Goal: Task Accomplishment & Management: Complete application form

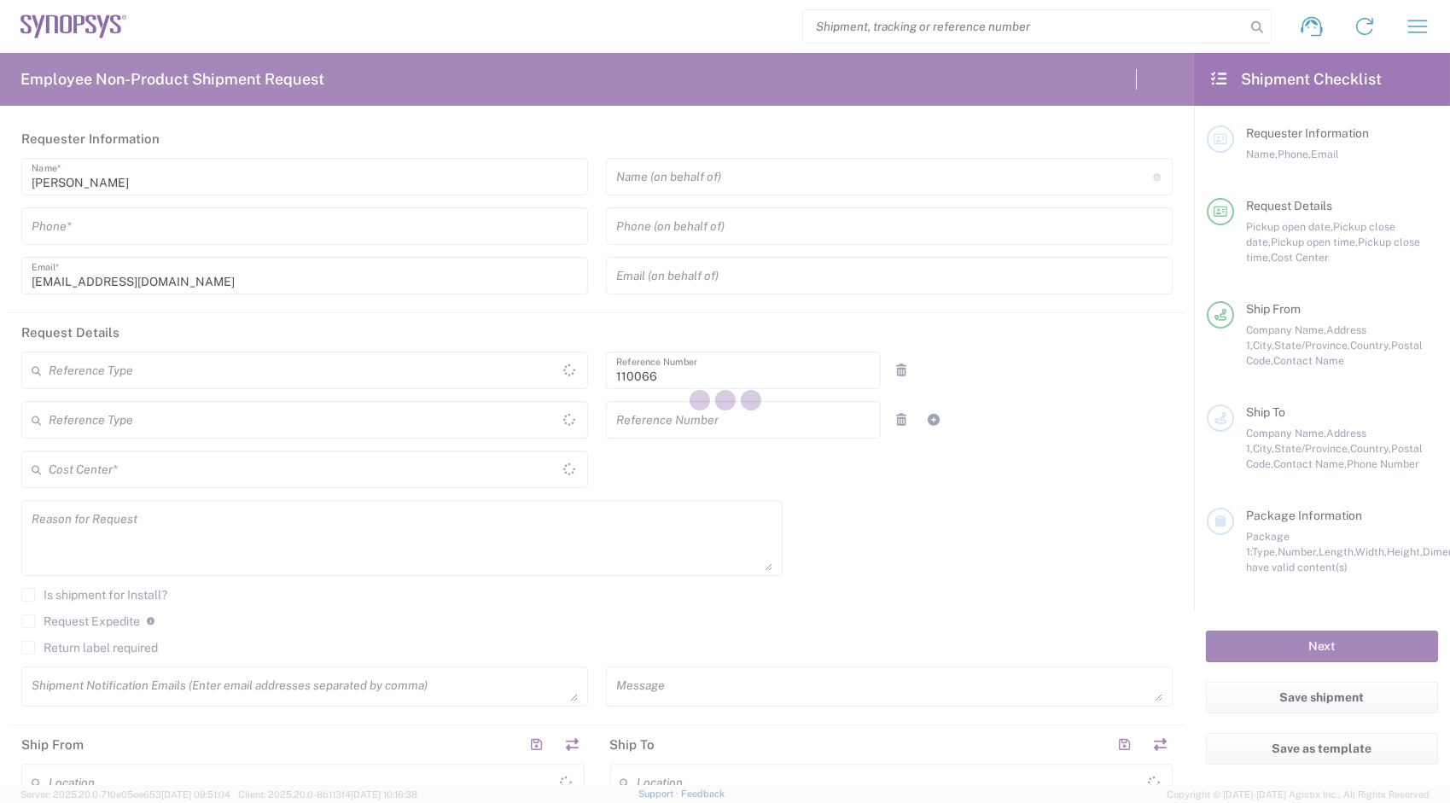
type input "Department"
type input "US01, CIO, IT, ESS2 110066"
type input "[US_STATE]"
type input "[GEOGRAPHIC_DATA]"
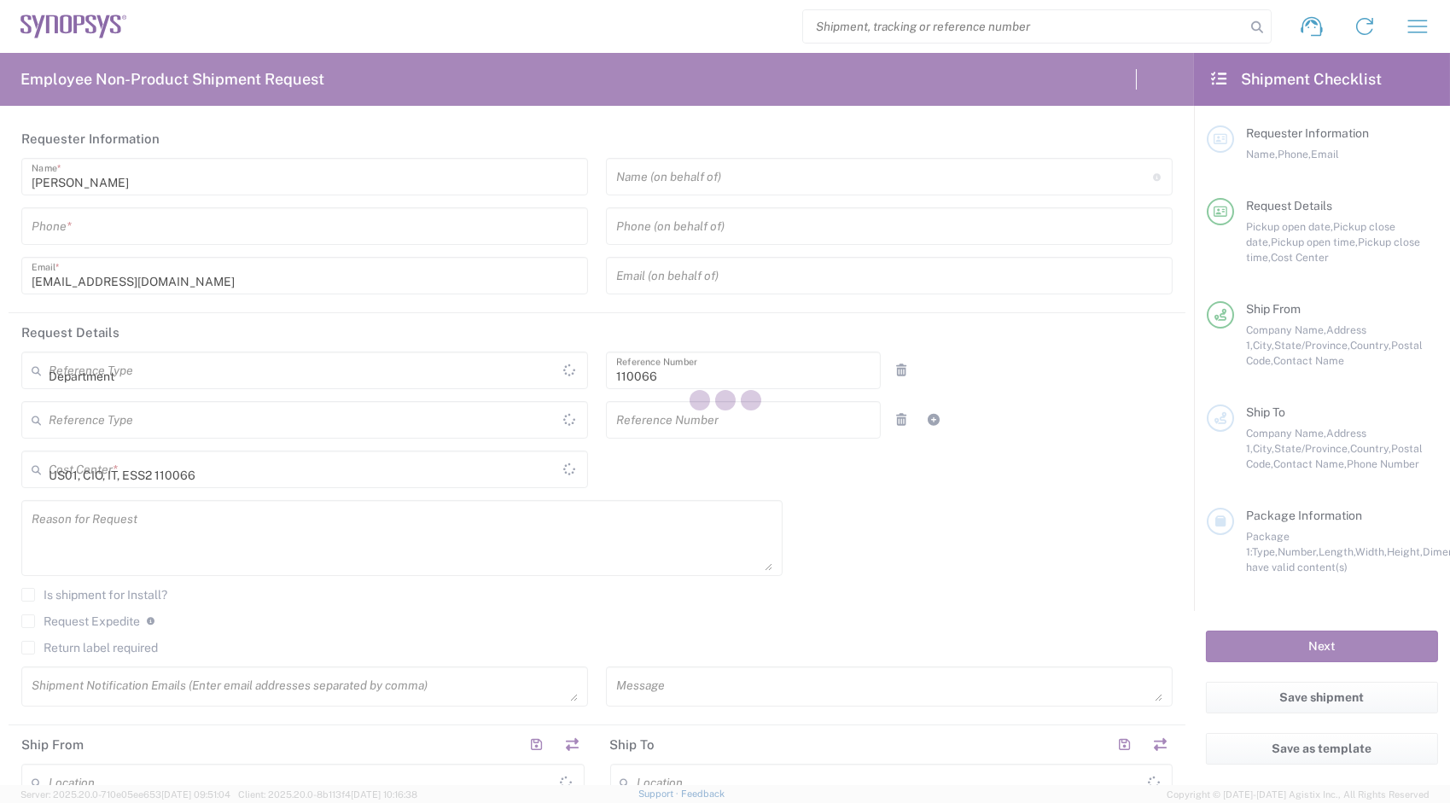
type input "Delivered at Place"
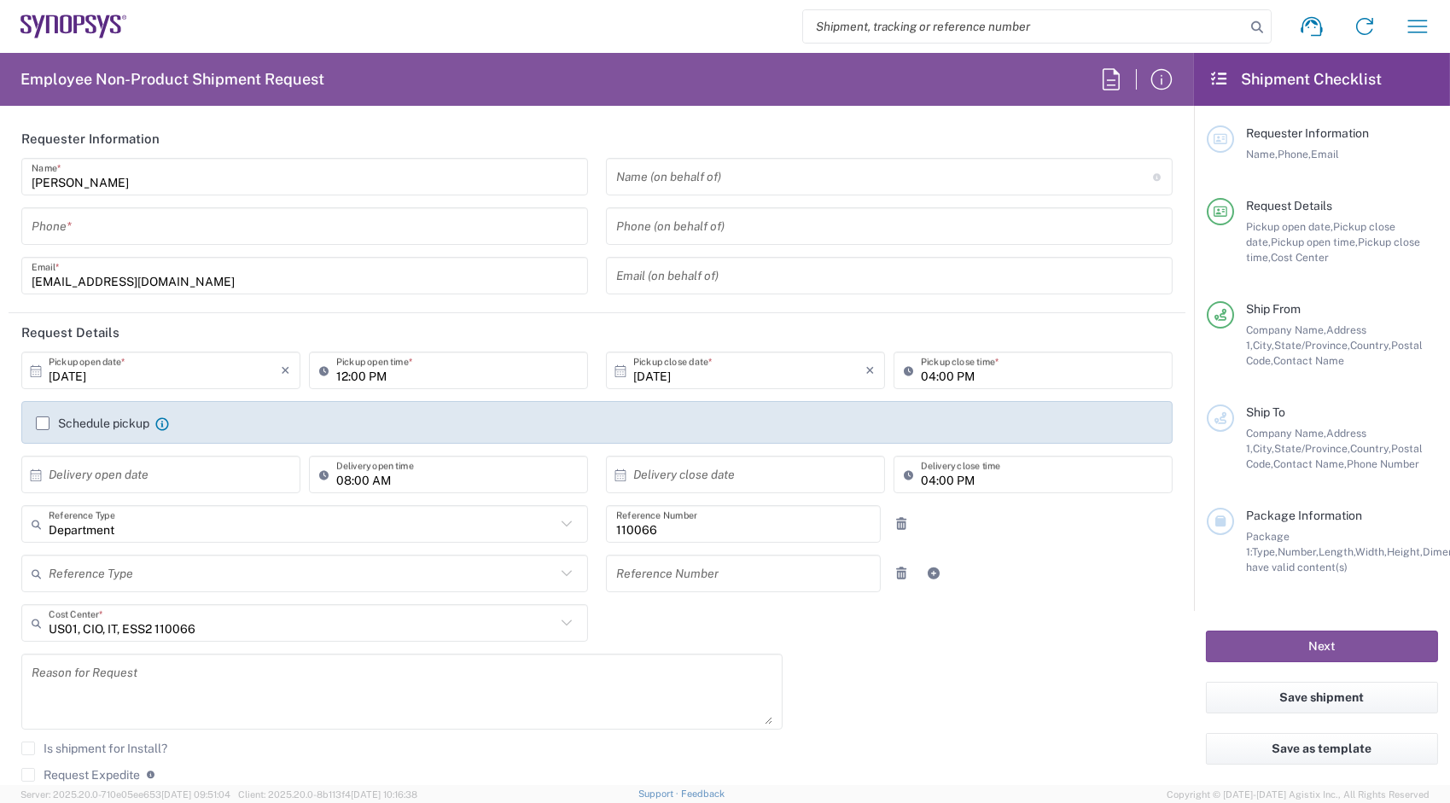
type input "Headquarters USSV"
click at [149, 222] on input "tel" at bounding box center [305, 227] width 546 height 30
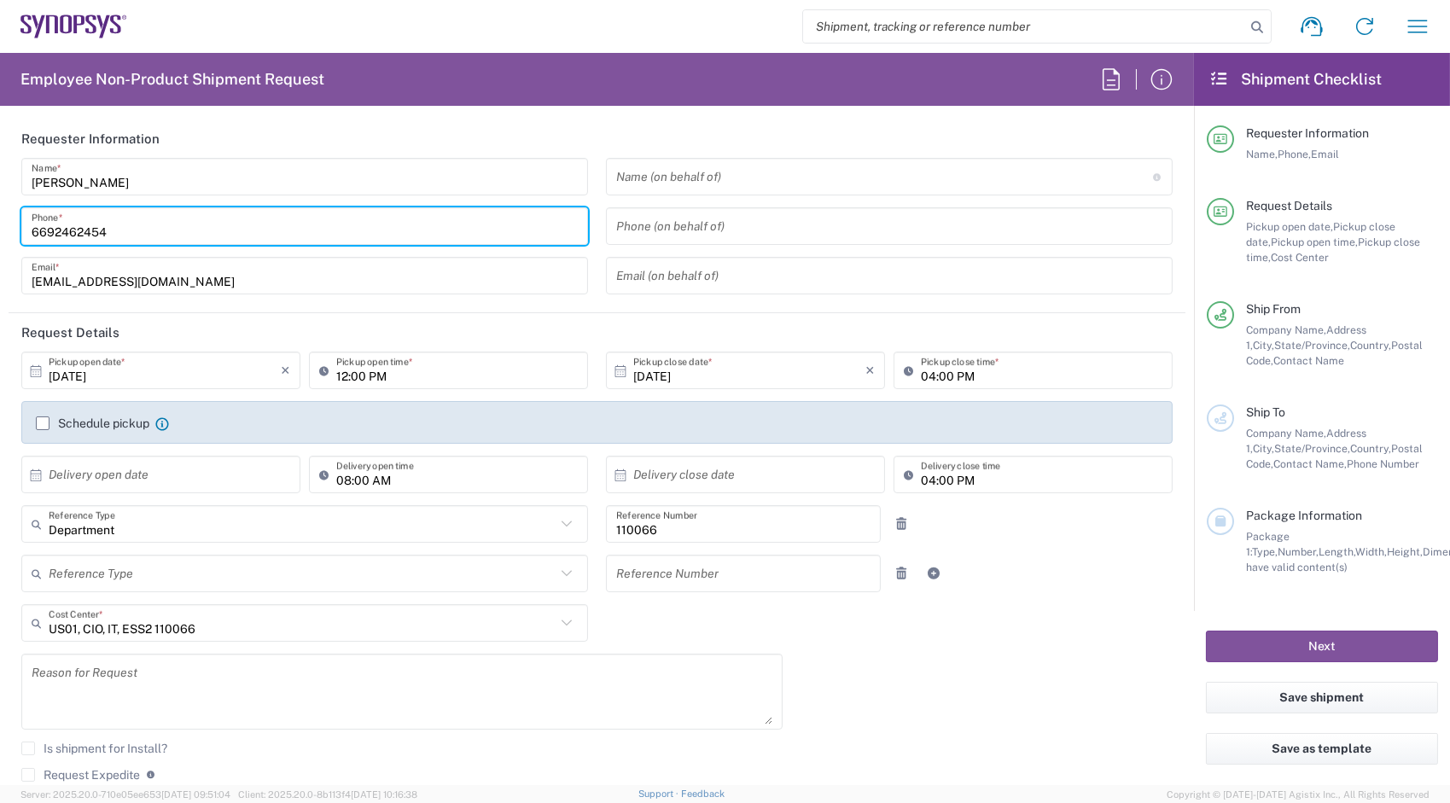
click at [149, 227] on input "6692462454" at bounding box center [305, 227] width 546 height 30
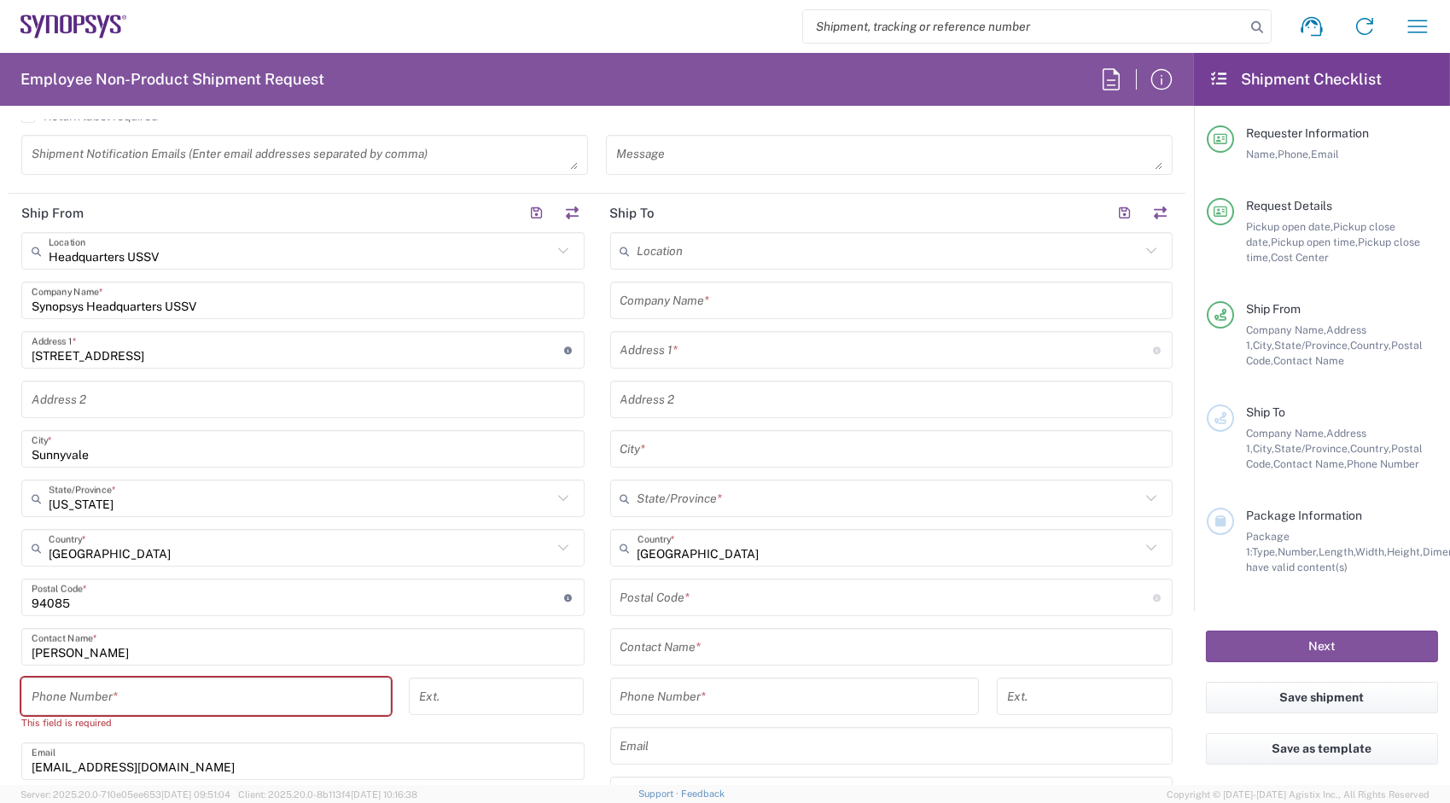
scroll to position [768, 0]
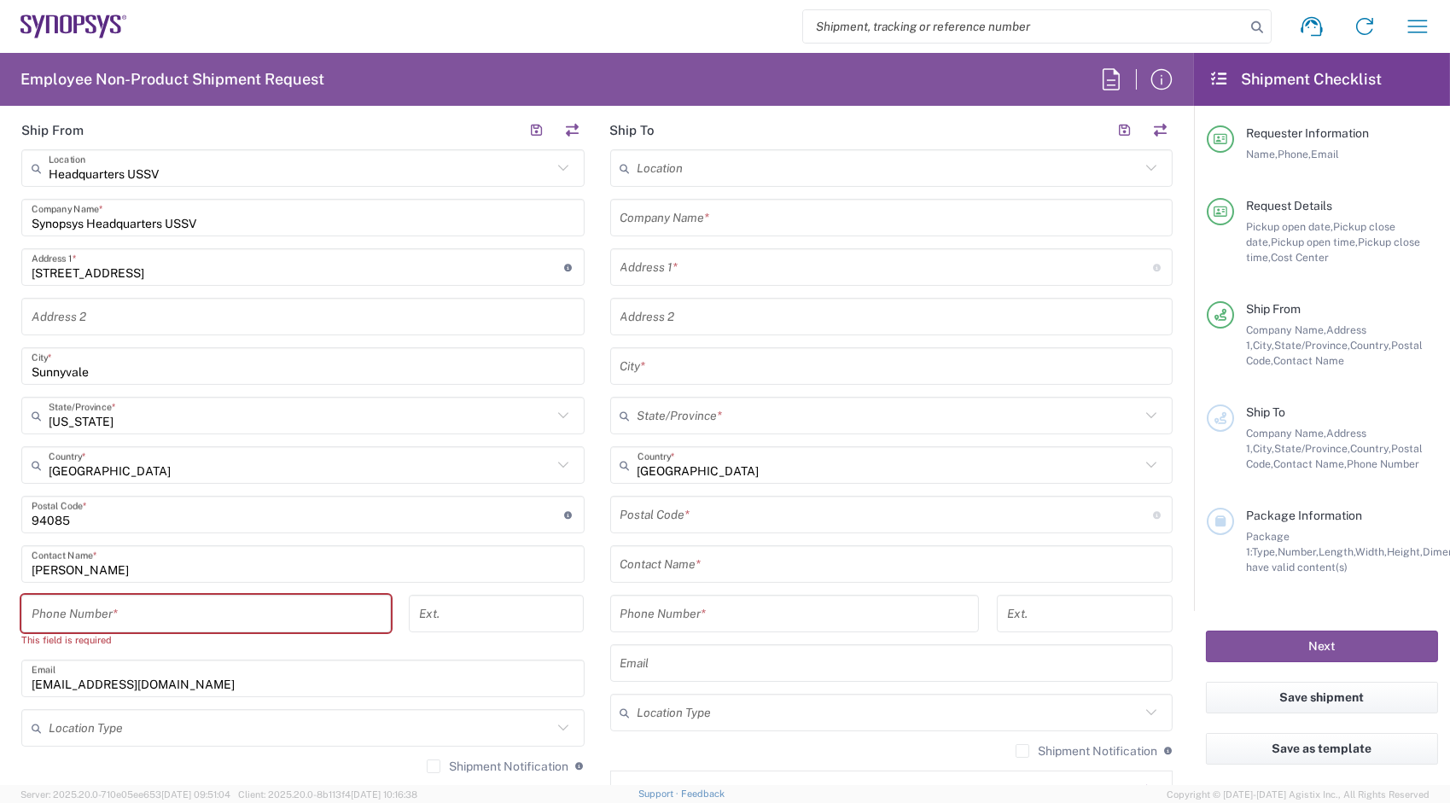
type input "6692462454"
click at [151, 606] on input "tel" at bounding box center [206, 614] width 349 height 30
paste input "6692462454"
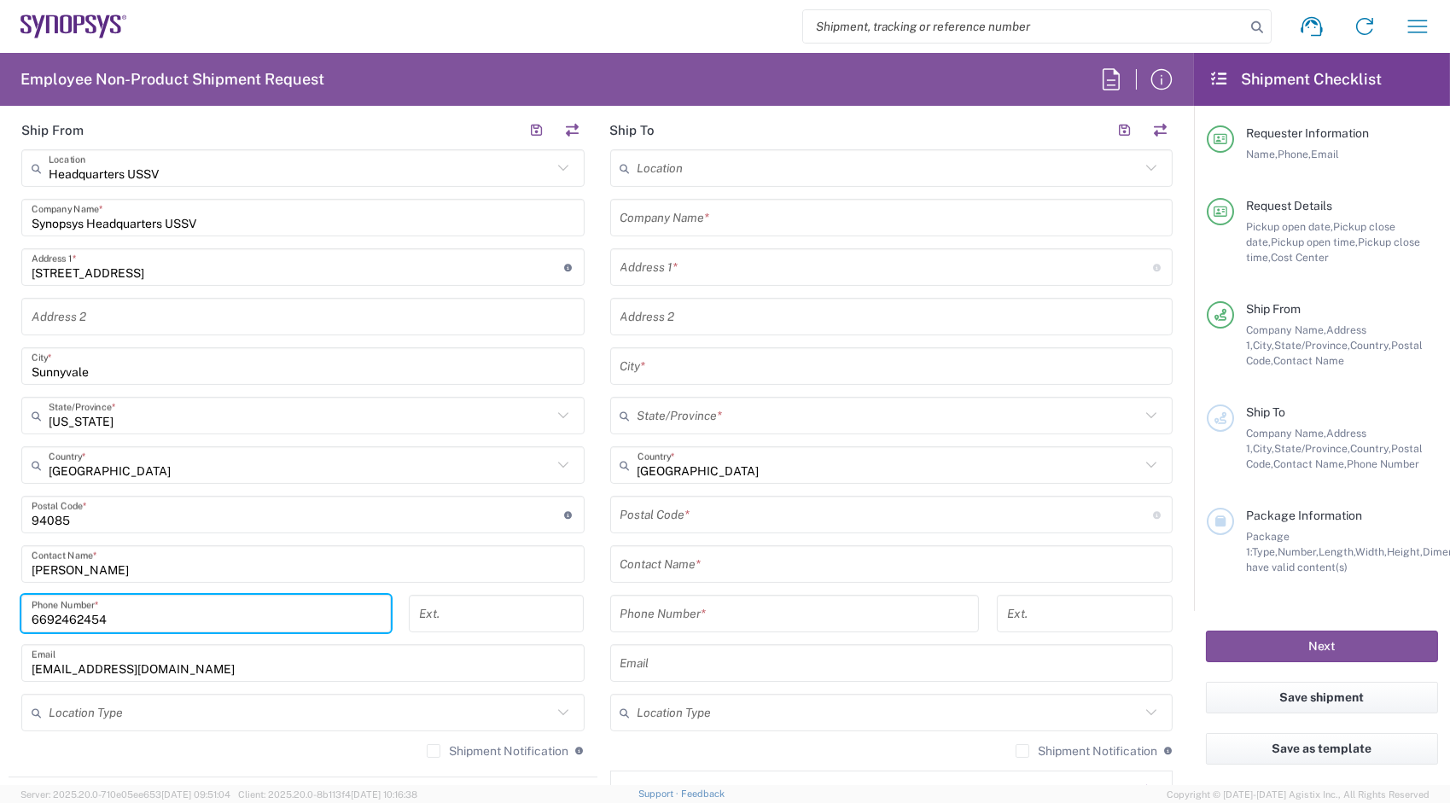
type input "6692462454"
click at [598, 596] on main "Location [GEOGRAPHIC_DATA] DE04 Agrate Brianza IT01 [GEOGRAPHIC_DATA] DE02 [GEO…" at bounding box center [892, 507] width 589 height 717
click at [731, 610] on input "tel" at bounding box center [795, 614] width 349 height 30
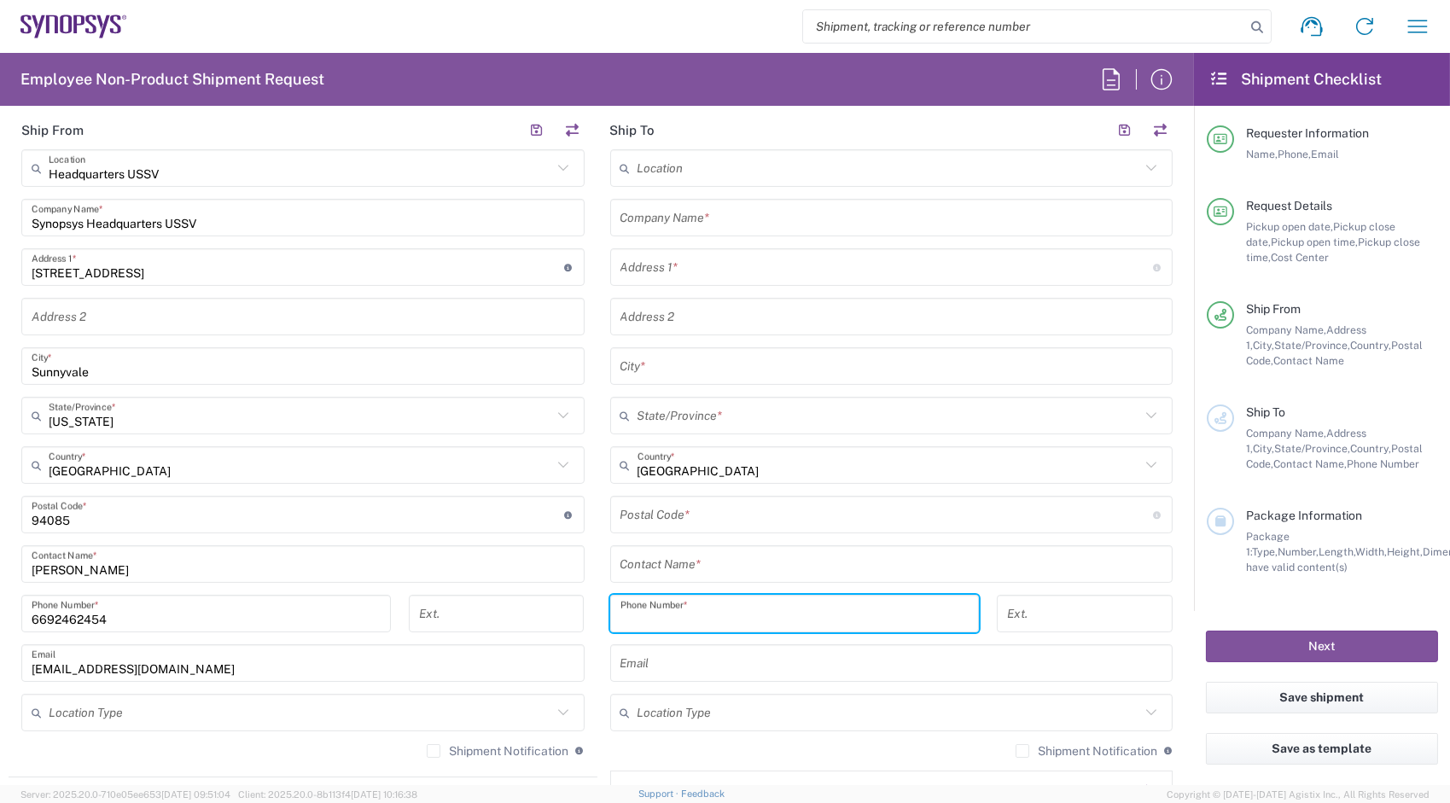
paste input "6692462454"
type input "6692462454"
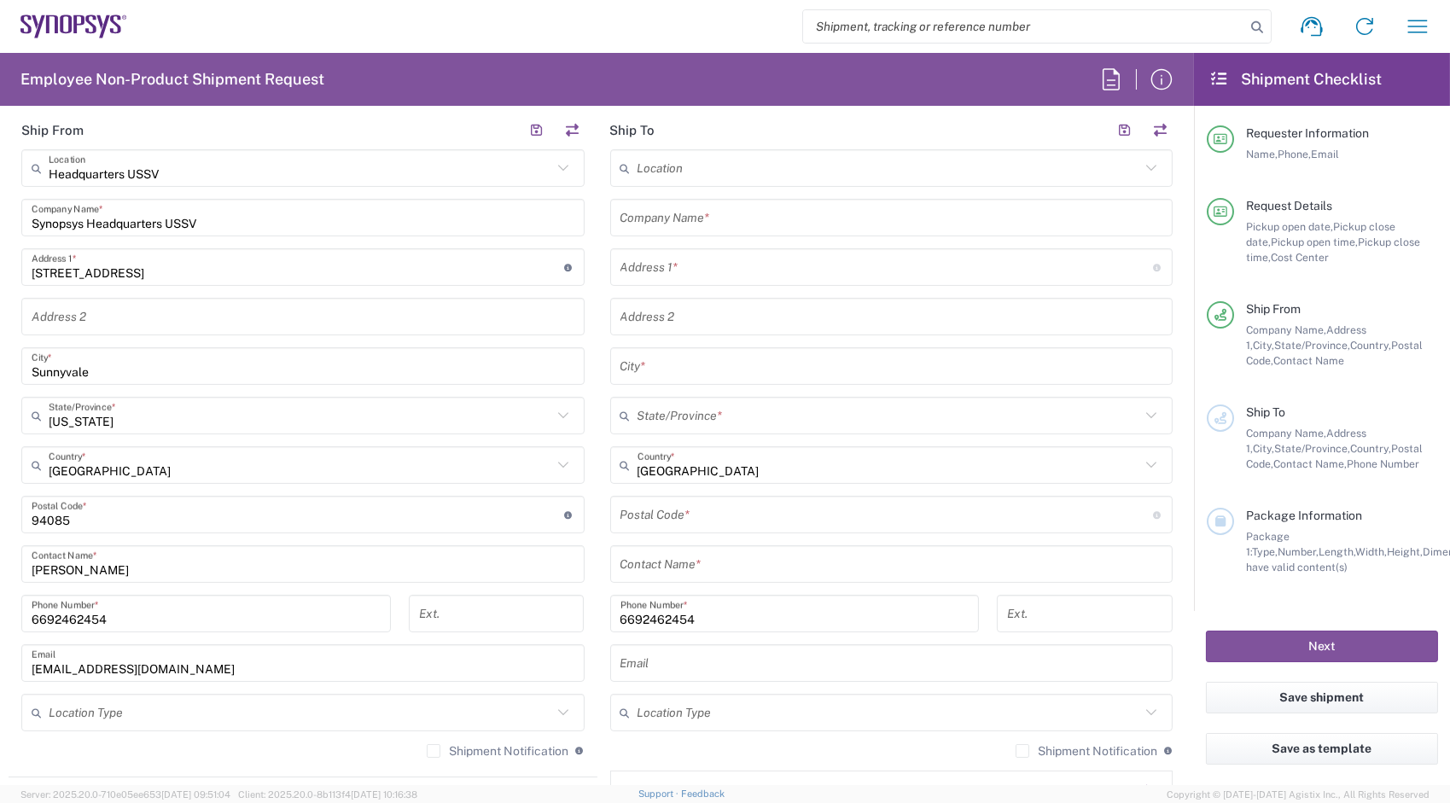
click at [585, 609] on div "Ext." at bounding box center [497, 620] width 194 height 50
click at [670, 266] on input "text" at bounding box center [887, 268] width 533 height 30
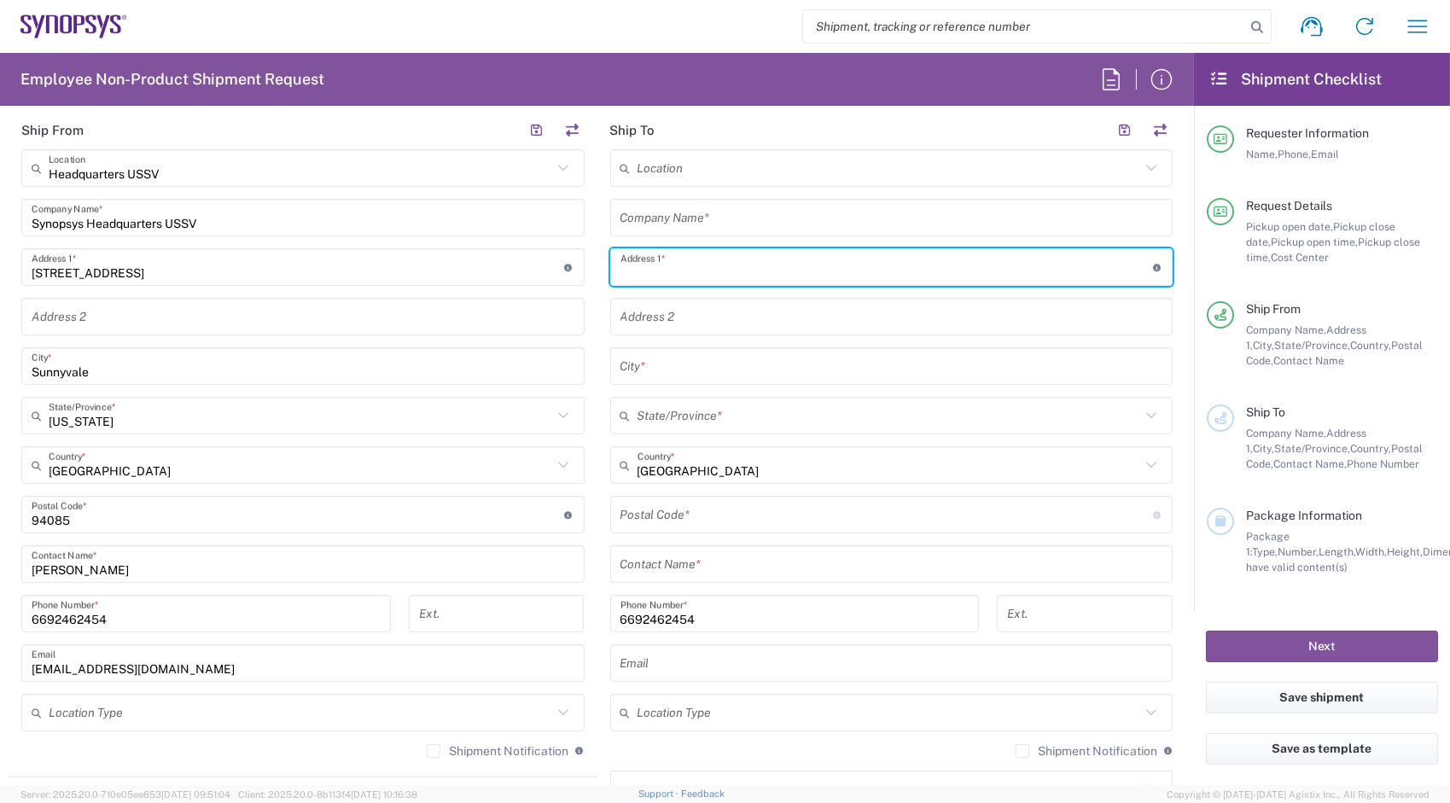
paste input "[STREET_ADDRESS][PERSON_NAME][PERSON_NAME] 88062-100"
click at [814, 271] on input "[STREET_ADDRESS][PERSON_NAME][PERSON_NAME] 88062-100" at bounding box center [887, 268] width 533 height 30
drag, startPoint x: 816, startPoint y: 271, endPoint x: 830, endPoint y: 271, distance: 13.7
click at [830, 271] on input "[STREET_ADDRESS][PERSON_NAME][PERSON_NAME] 88062-100" at bounding box center [887, 268] width 533 height 30
click at [784, 271] on input "[STREET_ADDRESS][PERSON_NAME][PERSON_NAME] 88062-100" at bounding box center [887, 268] width 533 height 30
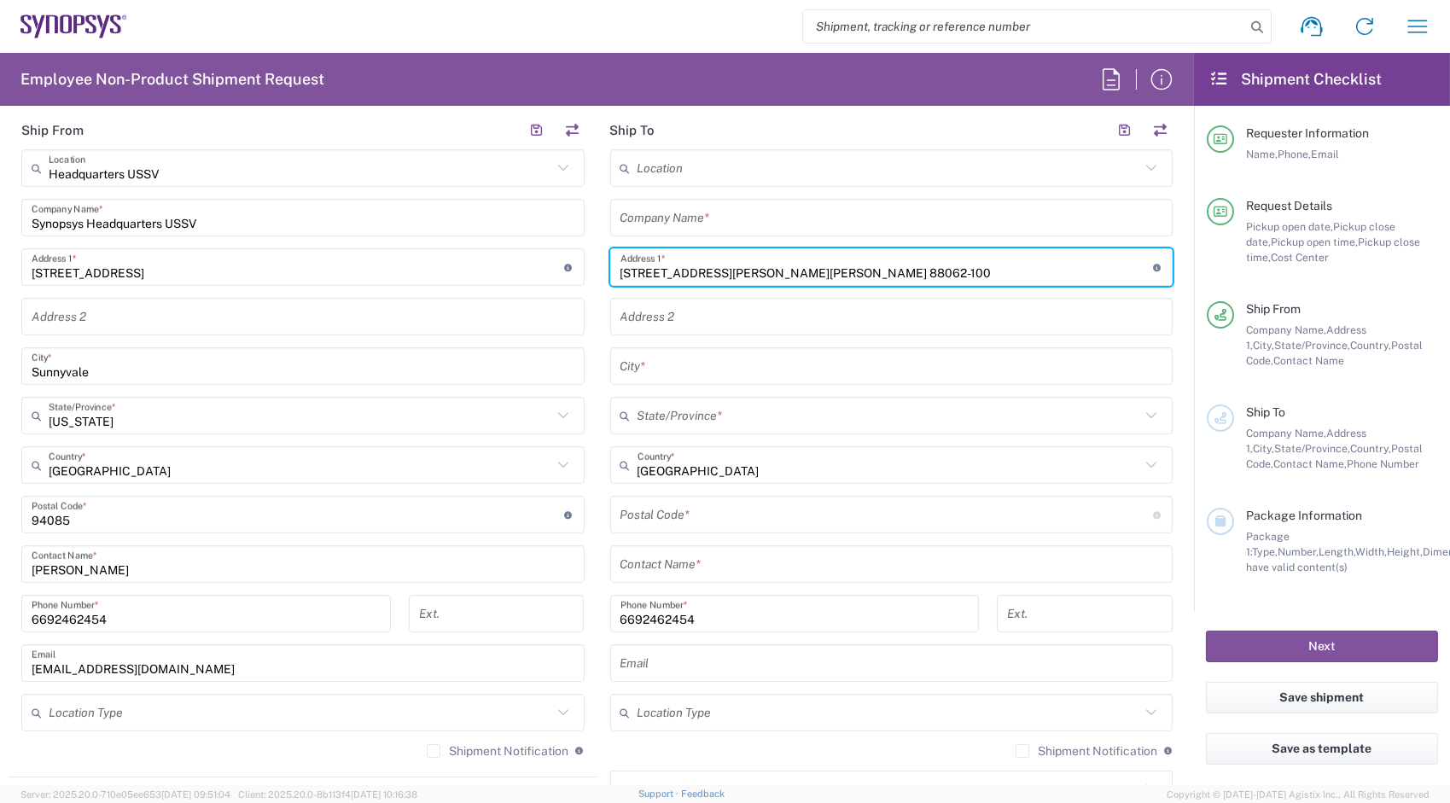
click at [784, 271] on input "[STREET_ADDRESS][PERSON_NAME][PERSON_NAME] 88062-100" at bounding box center [887, 268] width 533 height 30
click at [813, 271] on input "[STREET_ADDRESS][PERSON_NAME][PERSON_NAME] 88062-100" at bounding box center [887, 268] width 533 height 30
drag, startPoint x: 813, startPoint y: 271, endPoint x: 842, endPoint y: 271, distance: 29.0
click at [842, 271] on input "[STREET_ADDRESS][PERSON_NAME][PERSON_NAME] 88062-100" at bounding box center [887, 268] width 533 height 30
click at [1001, 271] on input "[STREET_ADDRESS][PERSON_NAME][PERSON_NAME] 88062-100" at bounding box center [887, 268] width 533 height 30
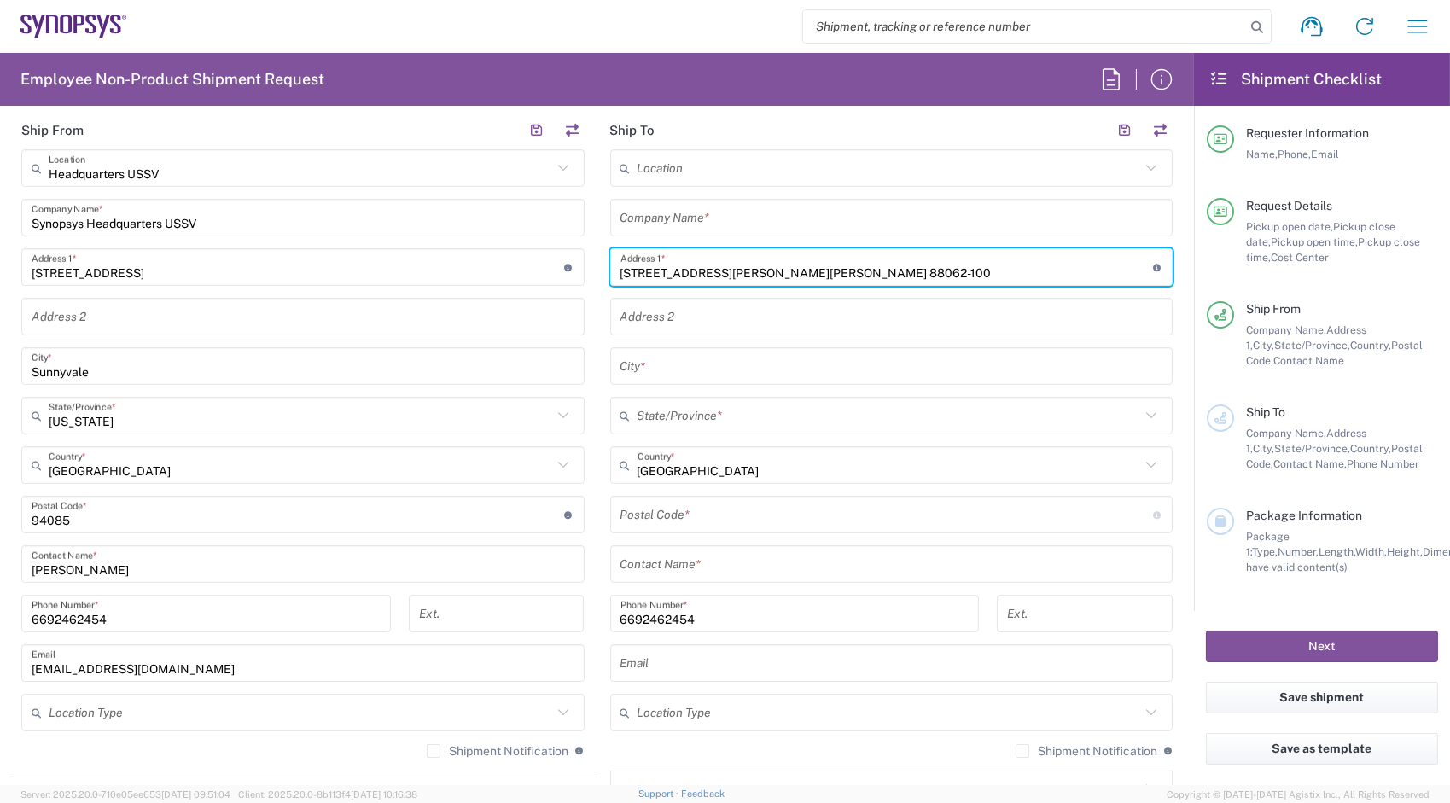
click at [1001, 271] on input "[STREET_ADDRESS][PERSON_NAME][PERSON_NAME] 88062-100" at bounding box center [887, 268] width 533 height 30
type input "[STREET_ADDRESS][PERSON_NAME][PERSON_NAME] 88062-100"
click at [701, 461] on input "text" at bounding box center [890, 466] width 504 height 30
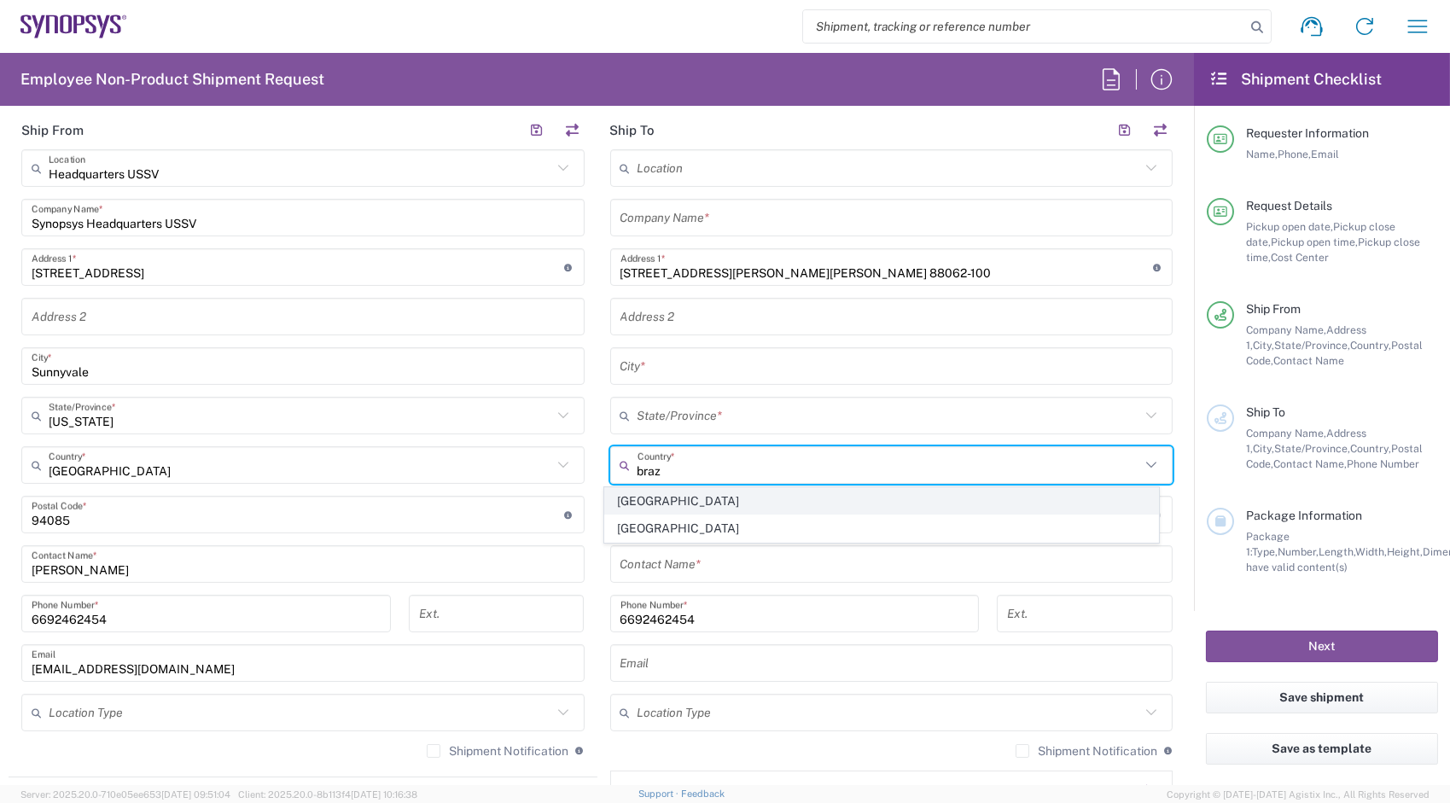
click at [656, 504] on span "[GEOGRAPHIC_DATA]" at bounding box center [881, 501] width 553 height 26
type input "[GEOGRAPHIC_DATA]"
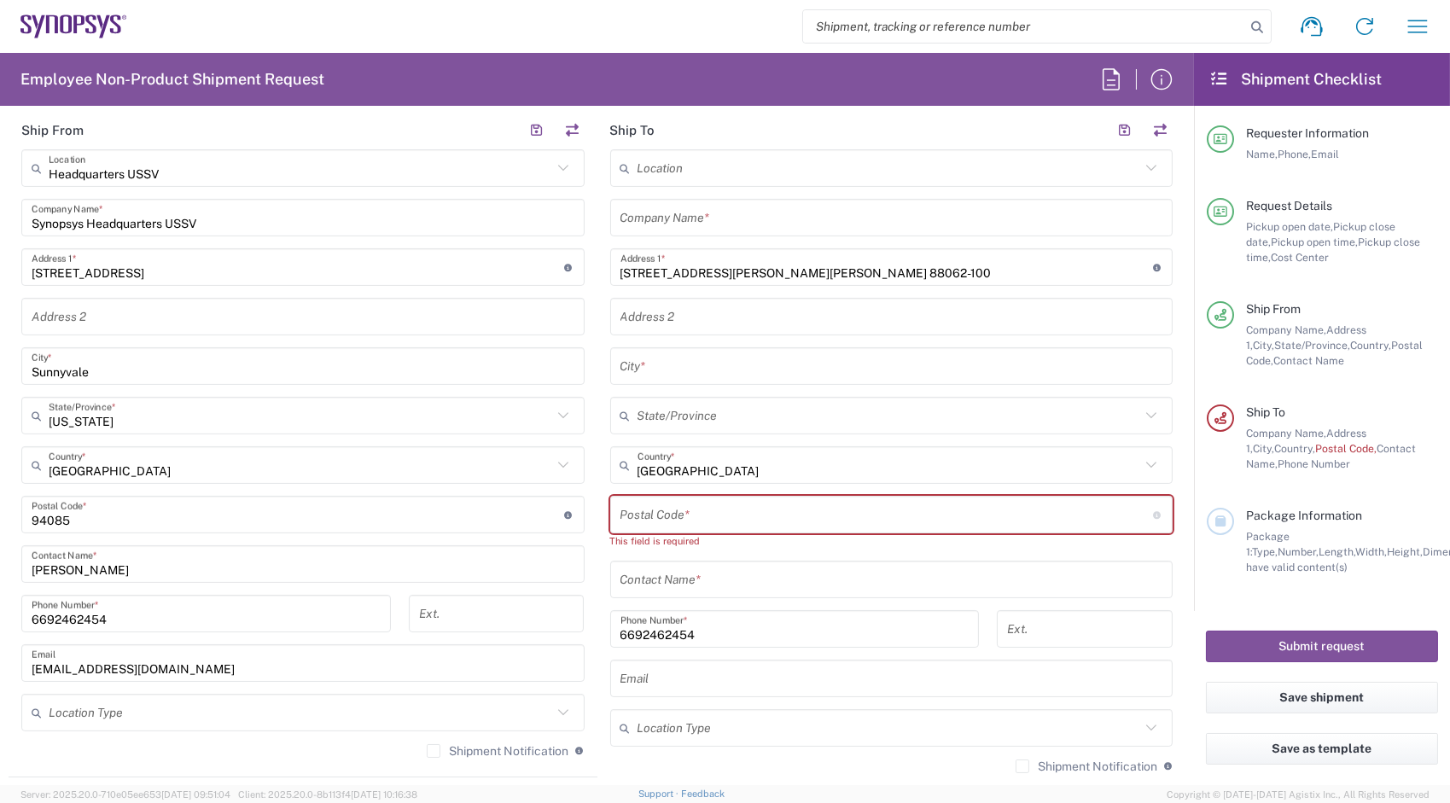
click at [692, 415] on input "text" at bounding box center [890, 416] width 504 height 30
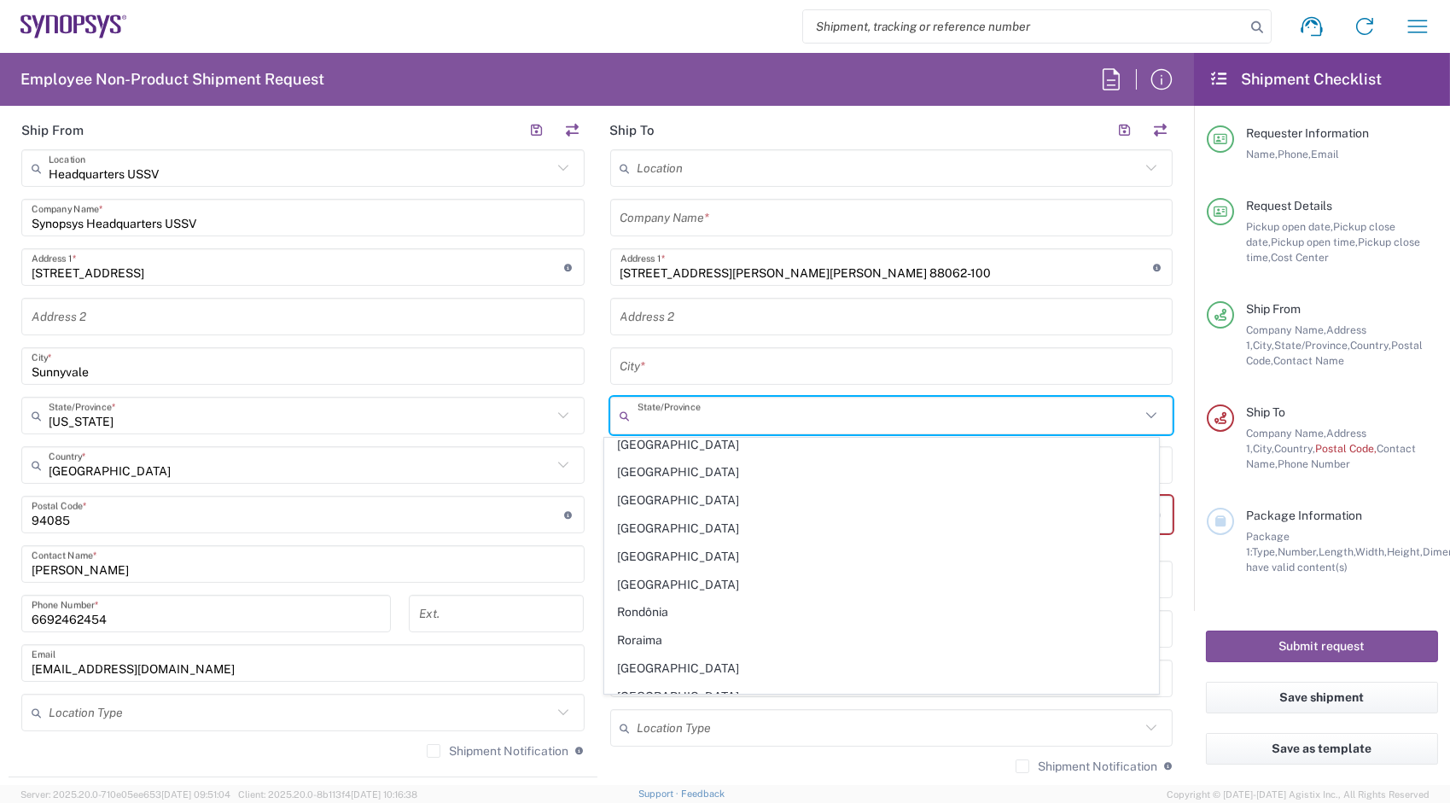
scroll to position [494, 0]
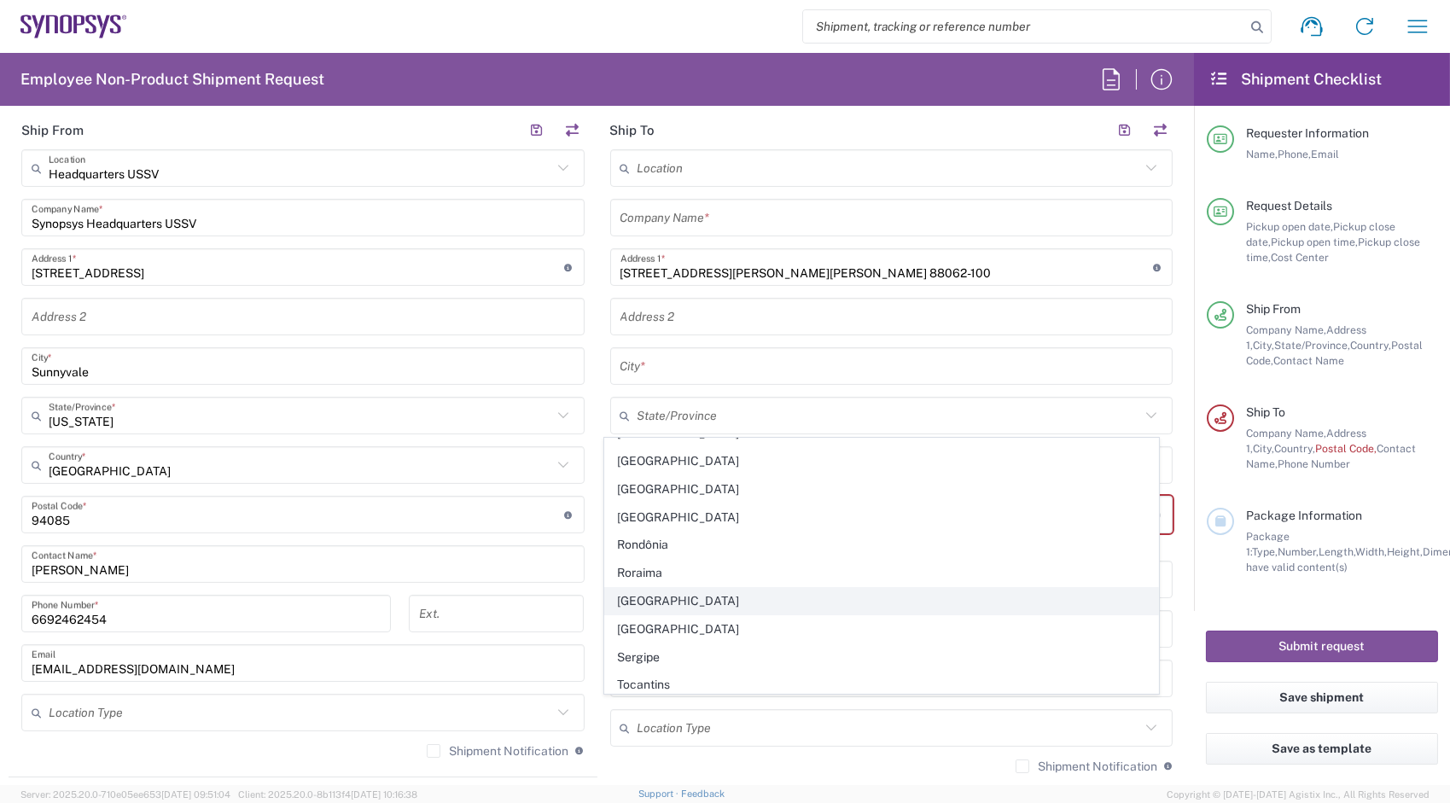
click at [645, 598] on span "[GEOGRAPHIC_DATA]" at bounding box center [881, 601] width 553 height 26
type input "[GEOGRAPHIC_DATA]"
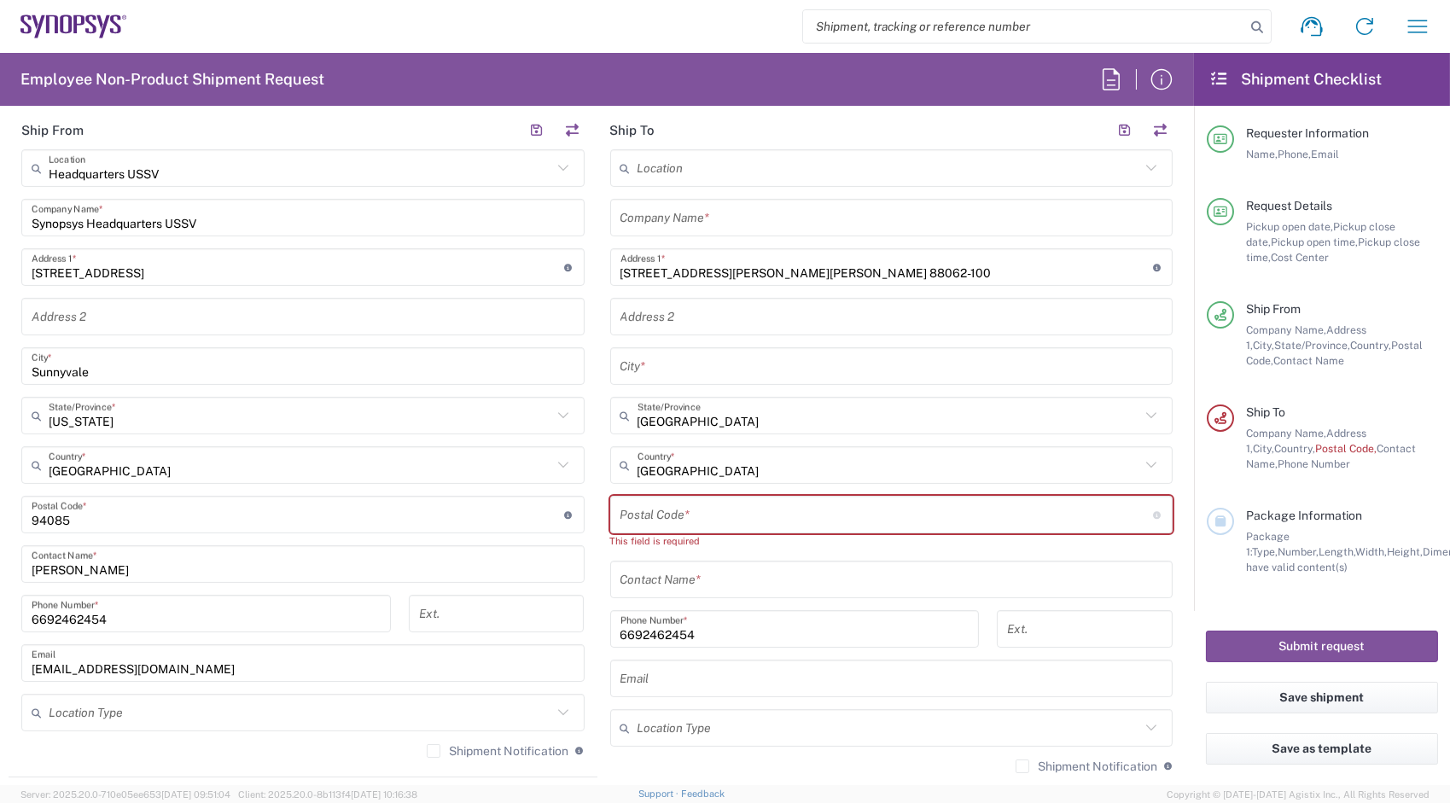
click at [1059, 277] on input "[STREET_ADDRESS][PERSON_NAME][PERSON_NAME] 88062-100" at bounding box center [887, 268] width 533 height 30
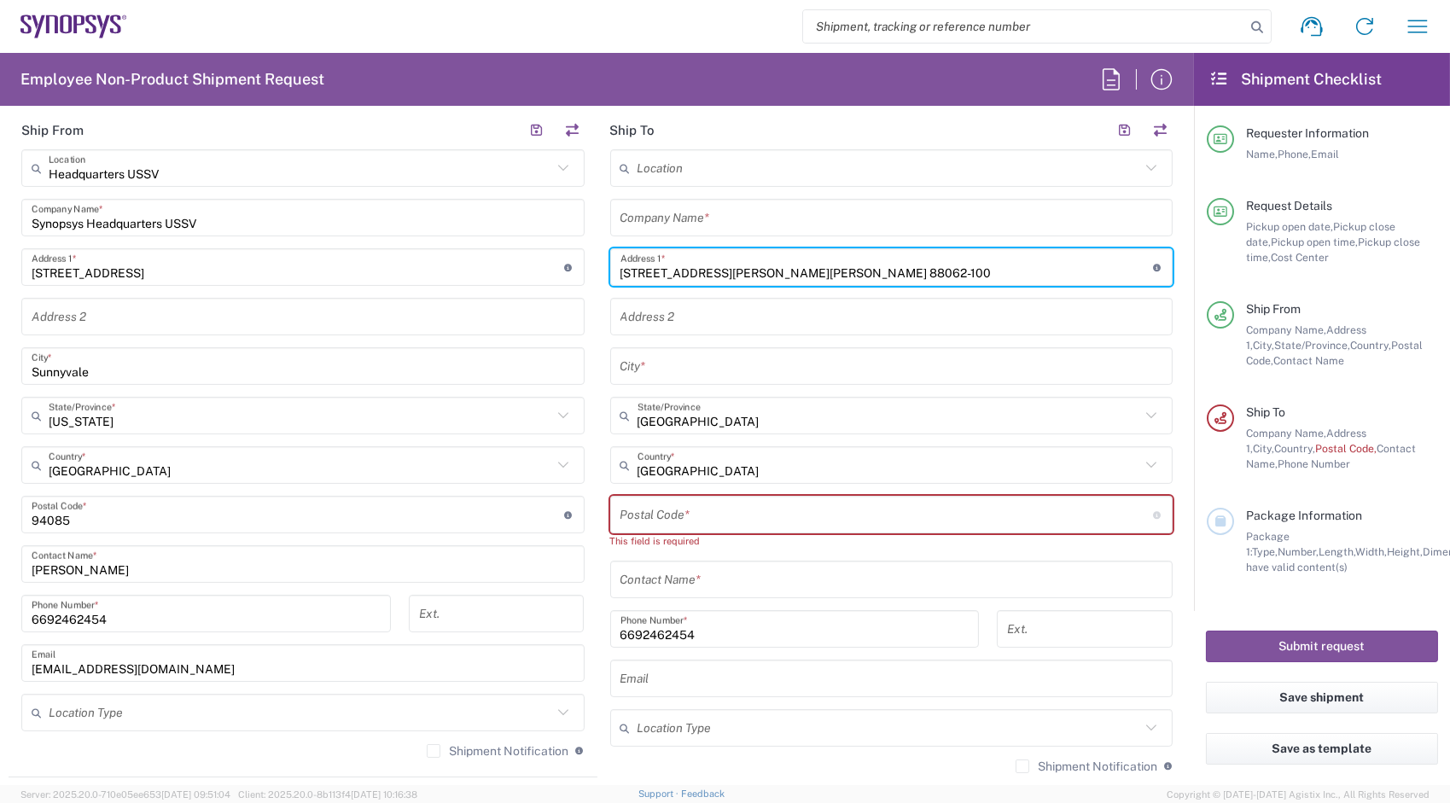
drag, startPoint x: 1059, startPoint y: 277, endPoint x: 1106, endPoint y: 275, distance: 47.8
click at [1106, 275] on input "[STREET_ADDRESS][PERSON_NAME][PERSON_NAME] 88062-100" at bounding box center [887, 268] width 533 height 30
drag, startPoint x: 814, startPoint y: 523, endPoint x: 797, endPoint y: 514, distance: 18.7
click at [814, 523] on input "undefined" at bounding box center [887, 515] width 533 height 30
paste input "88062-100"
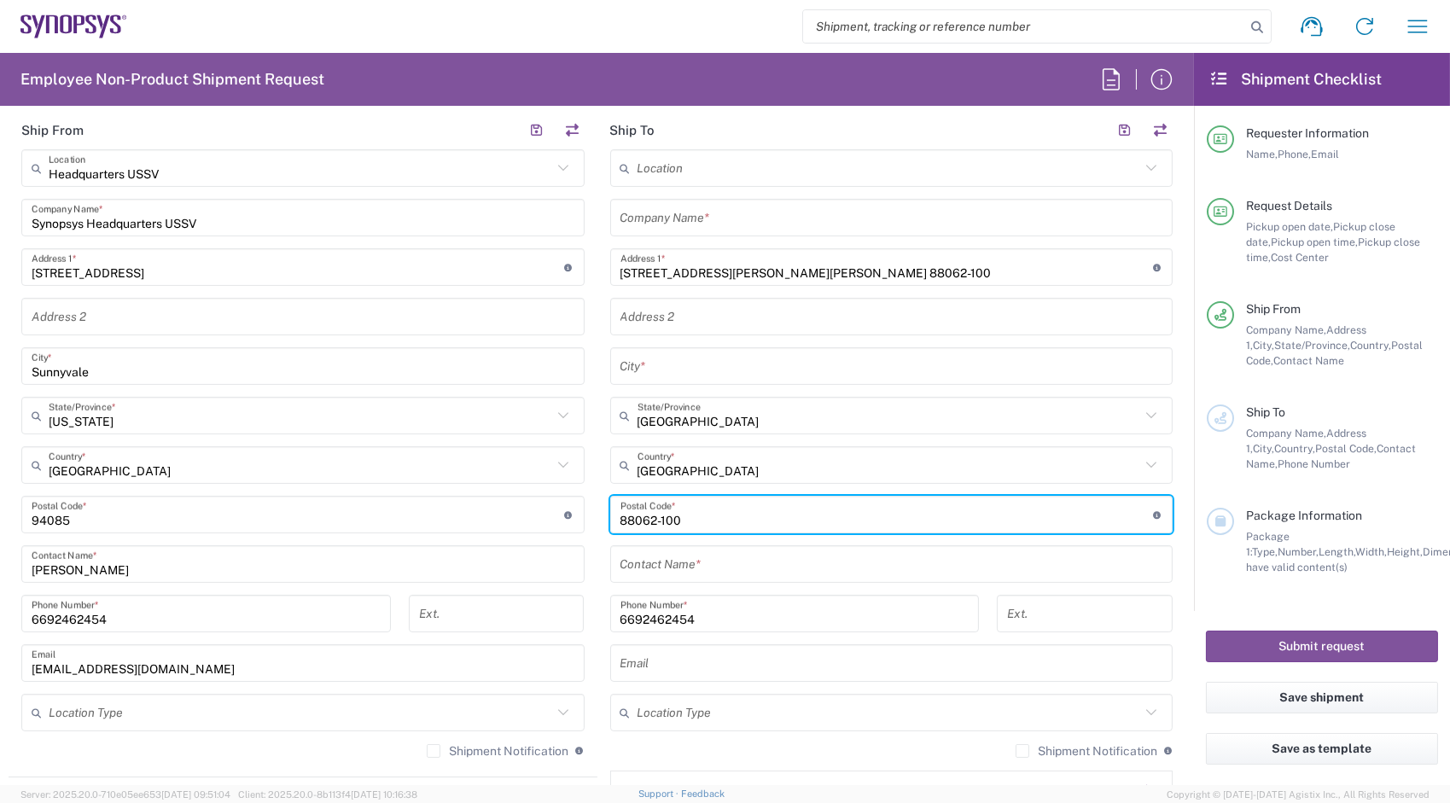
type input "88062-100"
click at [995, 275] on input "[STREET_ADDRESS][PERSON_NAME][PERSON_NAME] 88062-100" at bounding box center [887, 268] width 533 height 30
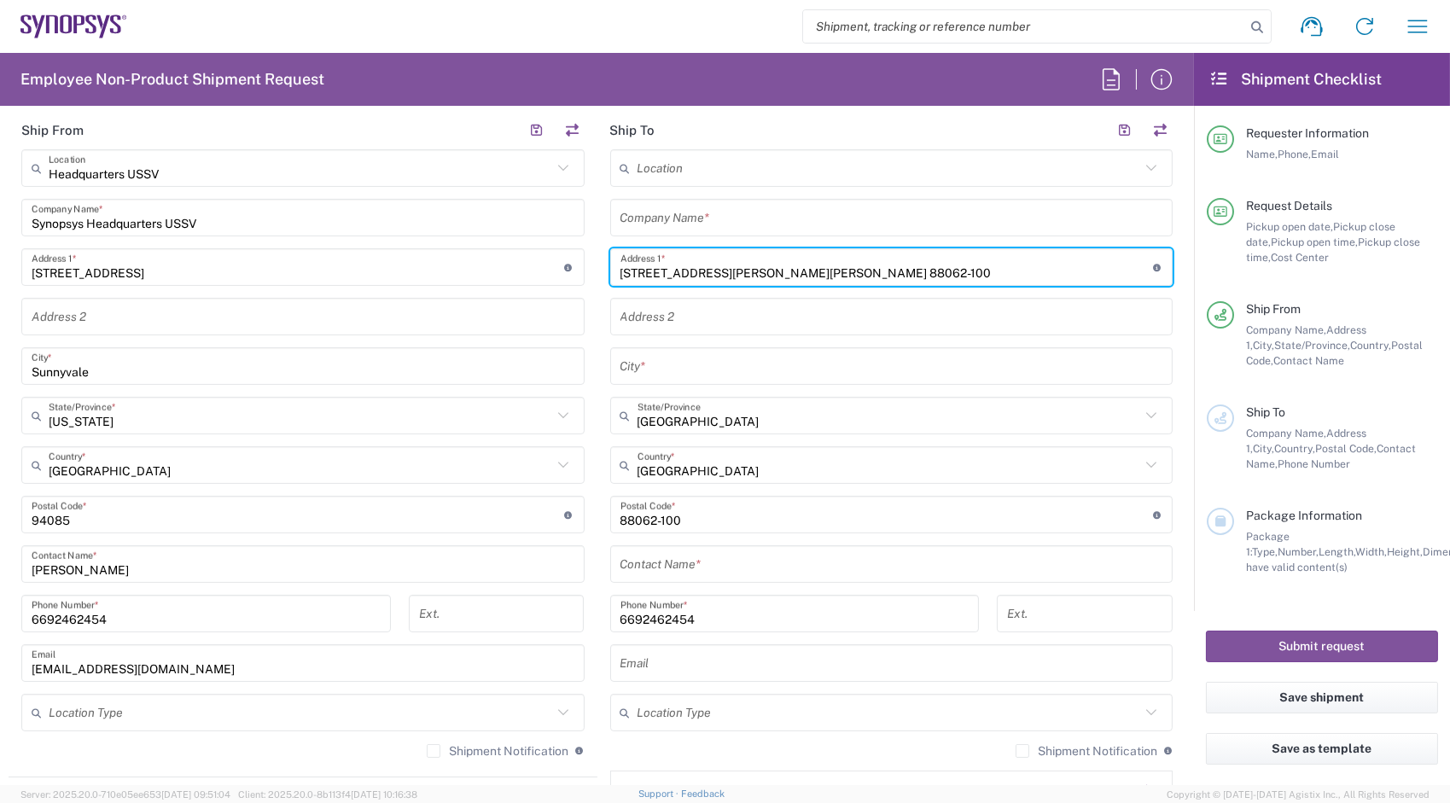
drag, startPoint x: 995, startPoint y: 275, endPoint x: 1191, endPoint y: 277, distance: 196.4
click at [1191, 277] on form "Requester Information [PERSON_NAME] Name * [PHONE_NUMBER] Phone * [EMAIL_ADDRES…" at bounding box center [597, 453] width 1194 height 666
click at [815, 271] on input "[STREET_ADDRESS][PERSON_NAME][PERSON_NAME]" at bounding box center [887, 268] width 533 height 30
drag, startPoint x: 815, startPoint y: 271, endPoint x: 959, endPoint y: 271, distance: 143.4
click at [959, 271] on input "[STREET_ADDRESS][PERSON_NAME][PERSON_NAME]" at bounding box center [887, 268] width 533 height 30
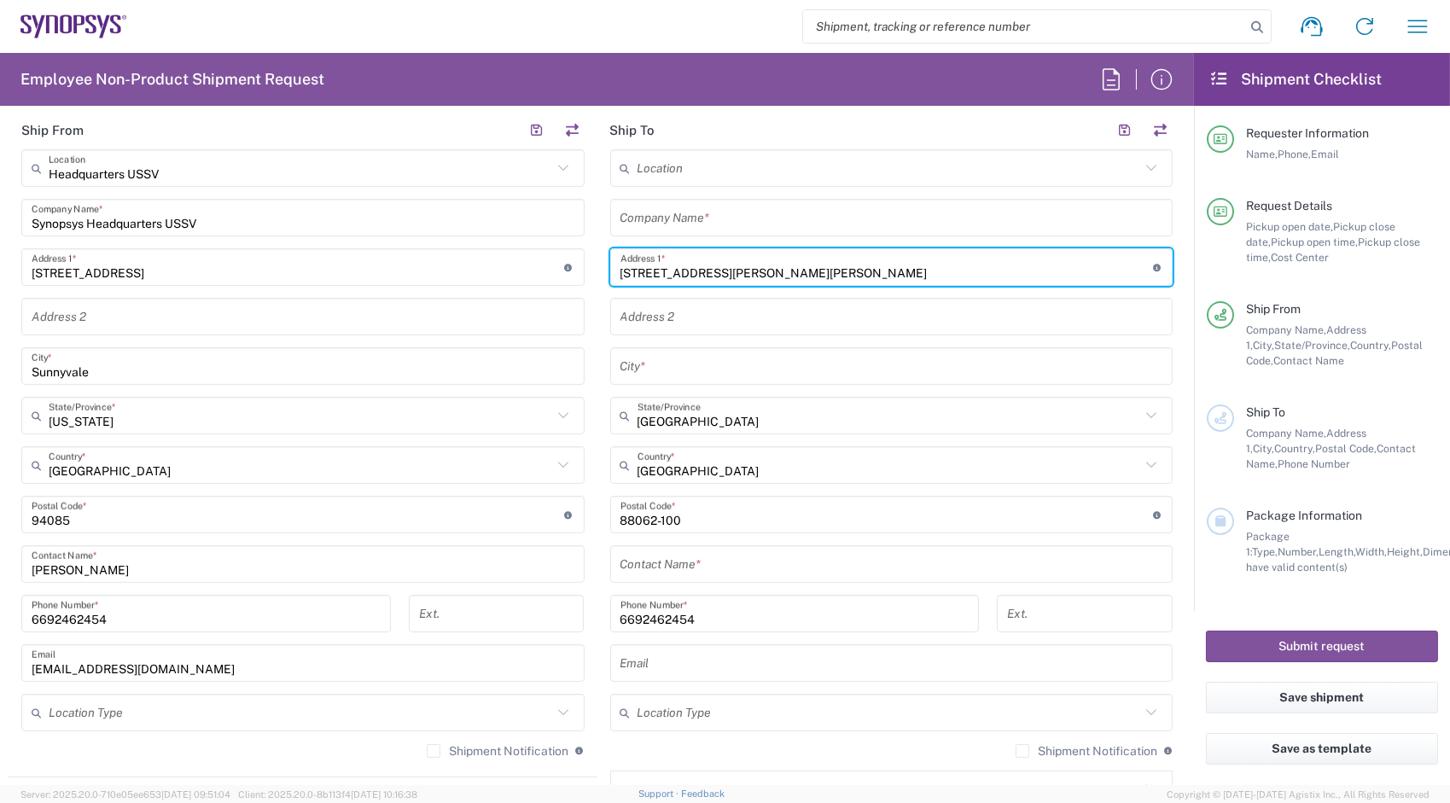
click at [746, 269] on input "[STREET_ADDRESS][PERSON_NAME][PERSON_NAME]" at bounding box center [887, 268] width 533 height 30
drag, startPoint x: 746, startPoint y: 269, endPoint x: 565, endPoint y: 272, distance: 181.0
click at [563, 275] on div "Ship From Headquarters USSV Location Headquarters [GEOGRAPHIC_DATA] Agrate Bria…" at bounding box center [597, 492] width 1177 height 762
click at [823, 271] on input "[STREET_ADDRESS][PERSON_NAME][PERSON_NAME]" at bounding box center [887, 268] width 533 height 30
drag, startPoint x: 823, startPoint y: 271, endPoint x: 970, endPoint y: 271, distance: 146.8
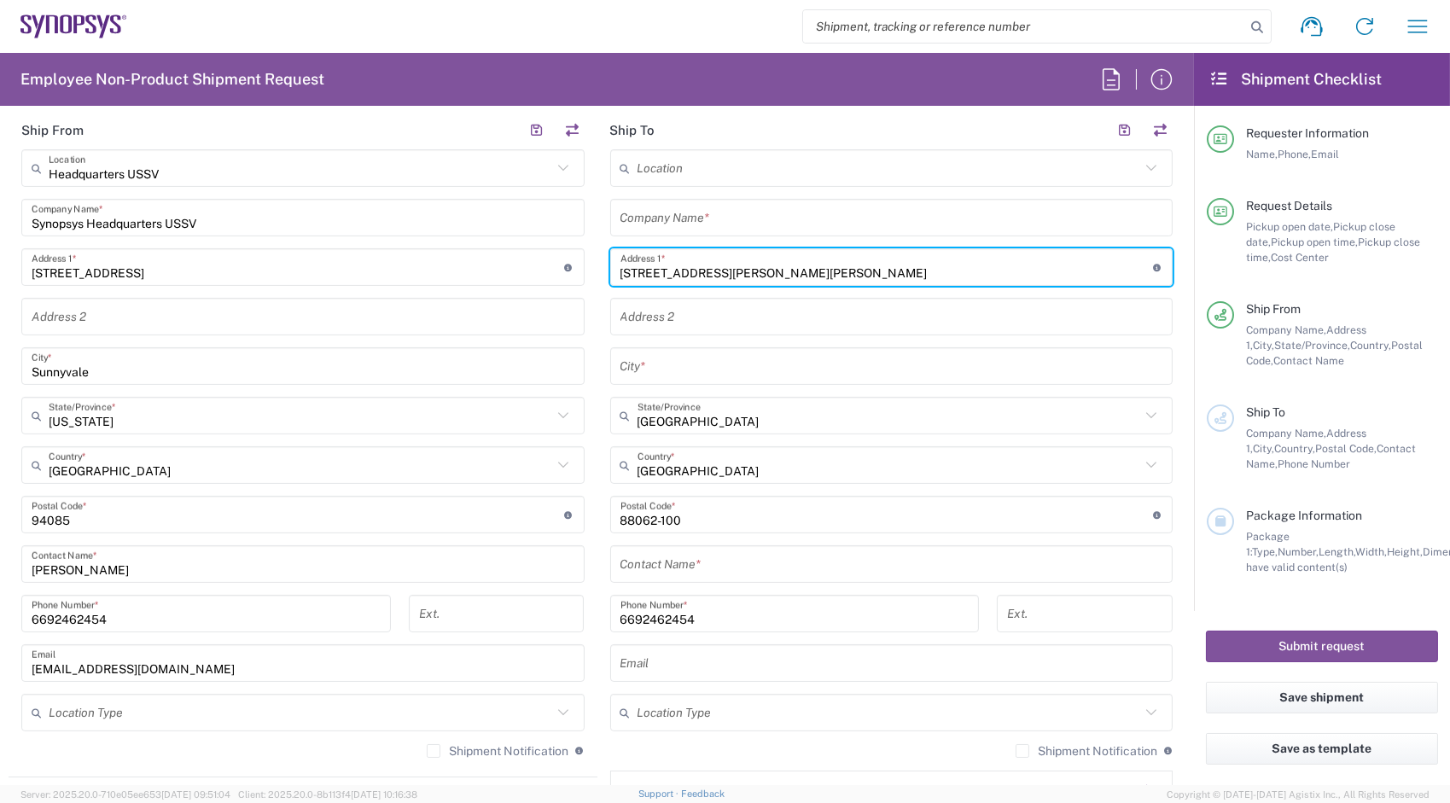
click at [970, 271] on input "[STREET_ADDRESS][PERSON_NAME][PERSON_NAME]" at bounding box center [887, 268] width 533 height 30
click at [962, 271] on input "[STREET_ADDRESS][PERSON_NAME][PERSON_NAME]" at bounding box center [887, 268] width 533 height 30
click at [625, 268] on input "[STREET_ADDRESS][PERSON_NAME][PERSON_NAME]" at bounding box center [887, 268] width 533 height 30
drag, startPoint x: 625, startPoint y: 268, endPoint x: 952, endPoint y: 267, distance: 327.0
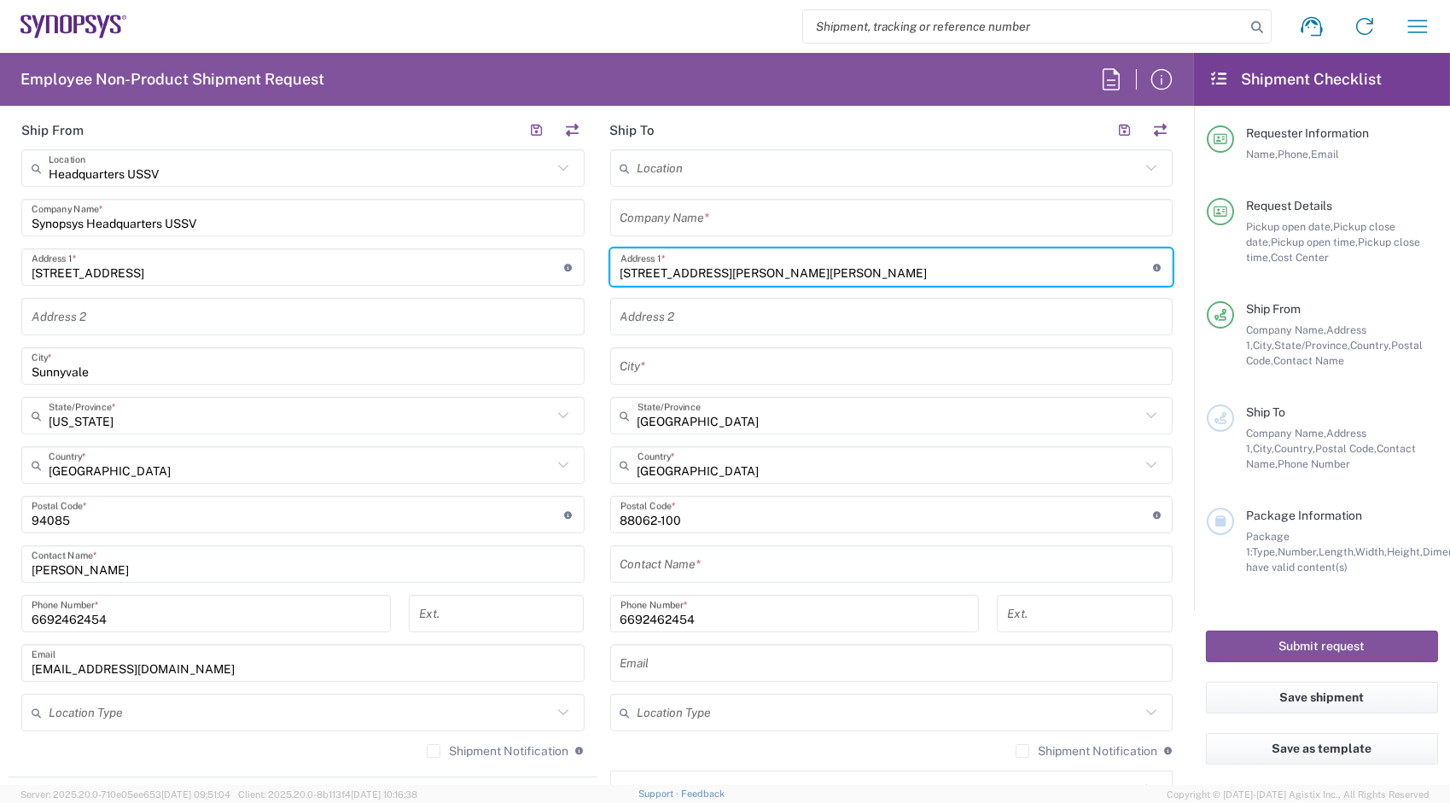
click at [952, 267] on input "[STREET_ADDRESS][PERSON_NAME][PERSON_NAME]" at bounding box center [887, 268] width 533 height 30
type input "[STREET_ADDRESS][PERSON_NAME][PERSON_NAME]"
click at [816, 269] on input "[STREET_ADDRESS][PERSON_NAME][PERSON_NAME]" at bounding box center [887, 268] width 533 height 30
drag, startPoint x: 816, startPoint y: 269, endPoint x: 849, endPoint y: 270, distance: 33.3
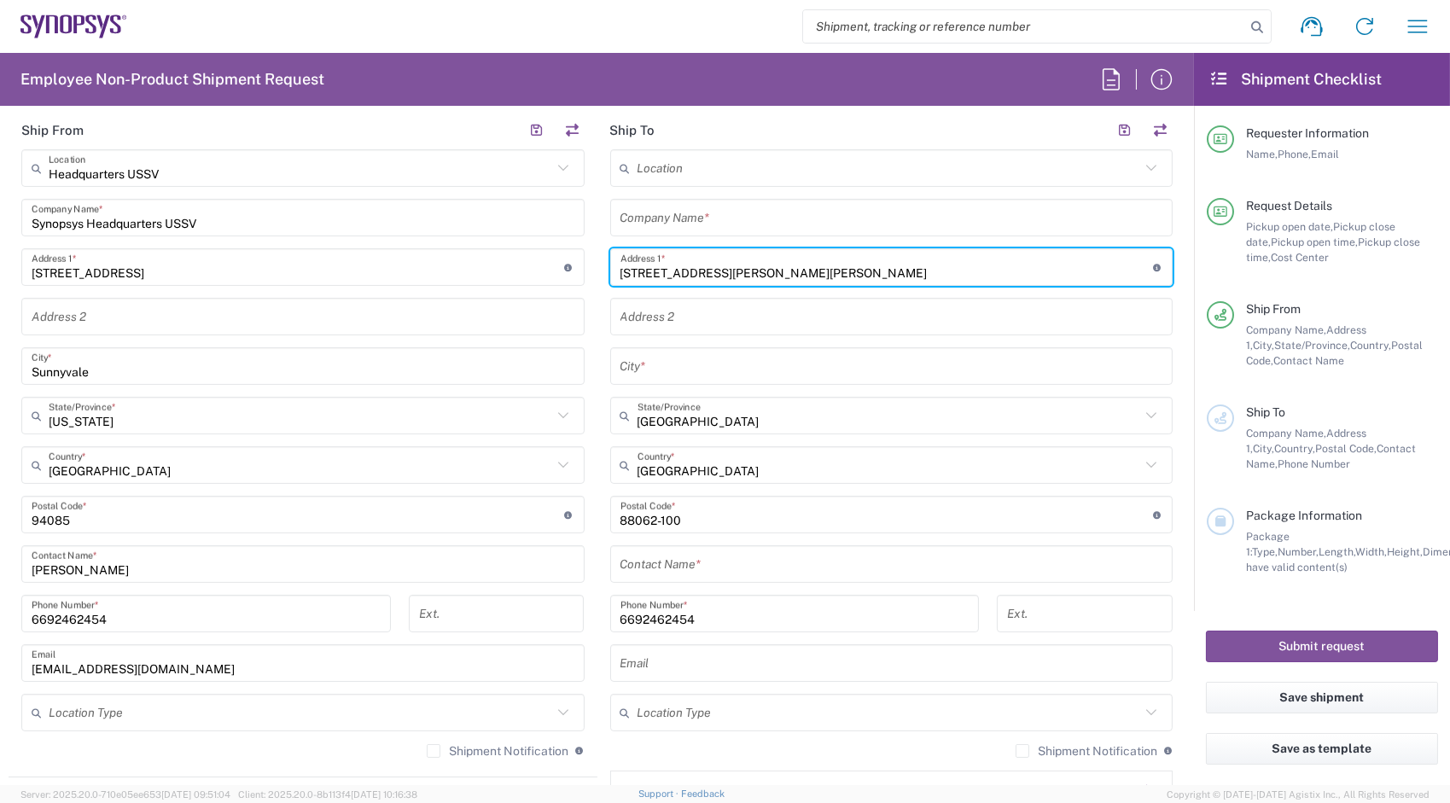
click at [849, 270] on input "[STREET_ADDRESS][PERSON_NAME][PERSON_NAME]" at bounding box center [887, 268] width 533 height 30
click at [816, 270] on input "[STREET_ADDRESS][PERSON_NAME][PERSON_NAME]" at bounding box center [887, 268] width 533 height 30
drag, startPoint x: 816, startPoint y: 270, endPoint x: 939, endPoint y: 260, distance: 123.4
click at [835, 268] on input "[STREET_ADDRESS][PERSON_NAME][PERSON_NAME]" at bounding box center [887, 268] width 533 height 30
click at [952, 274] on input "[STREET_ADDRESS][PERSON_NAME][PERSON_NAME]" at bounding box center [887, 268] width 533 height 30
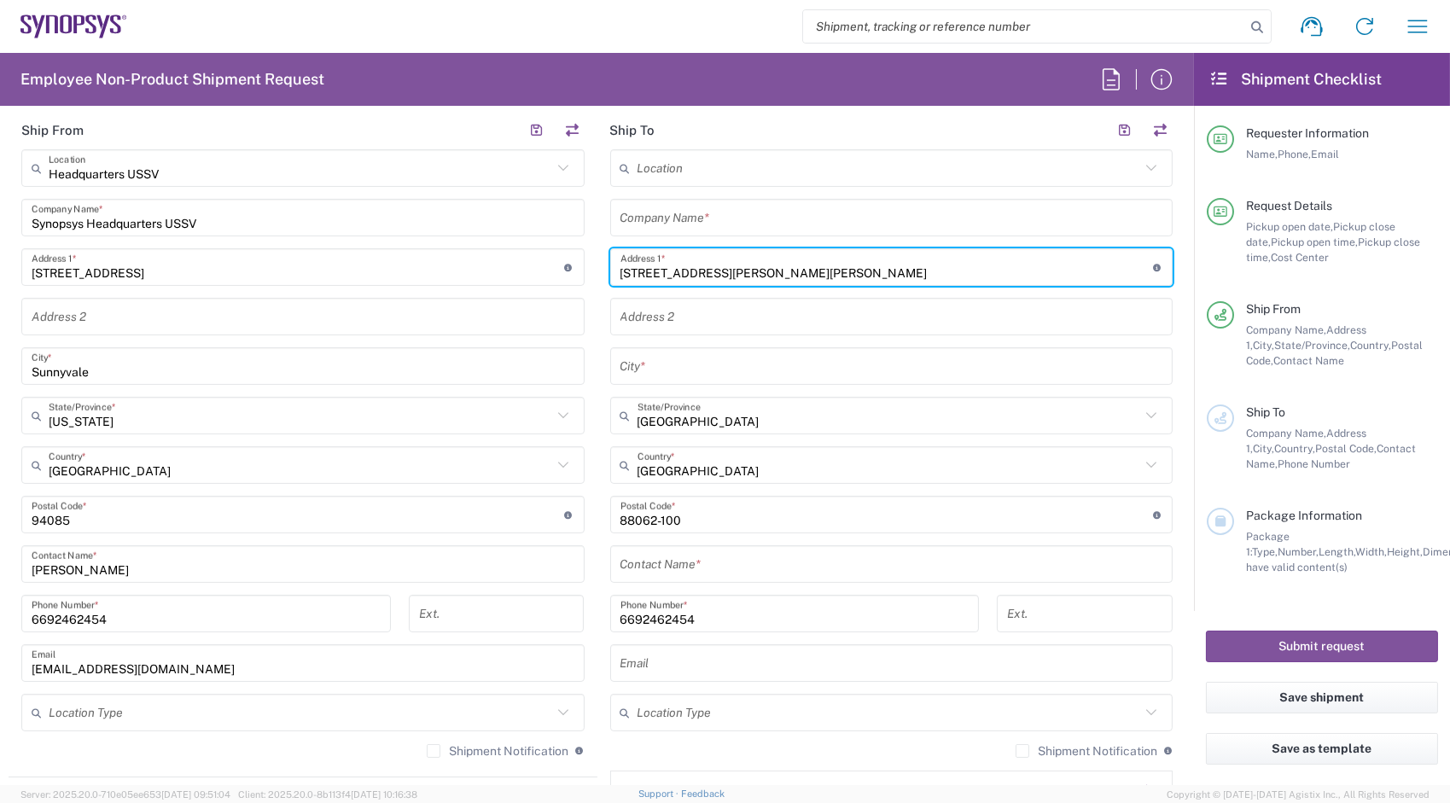
click at [952, 274] on input "[STREET_ADDRESS][PERSON_NAME][PERSON_NAME]" at bounding box center [887, 268] width 533 height 30
click at [742, 365] on input "text" at bounding box center [892, 367] width 543 height 30
paste input "[GEOGRAPHIC_DATA]"
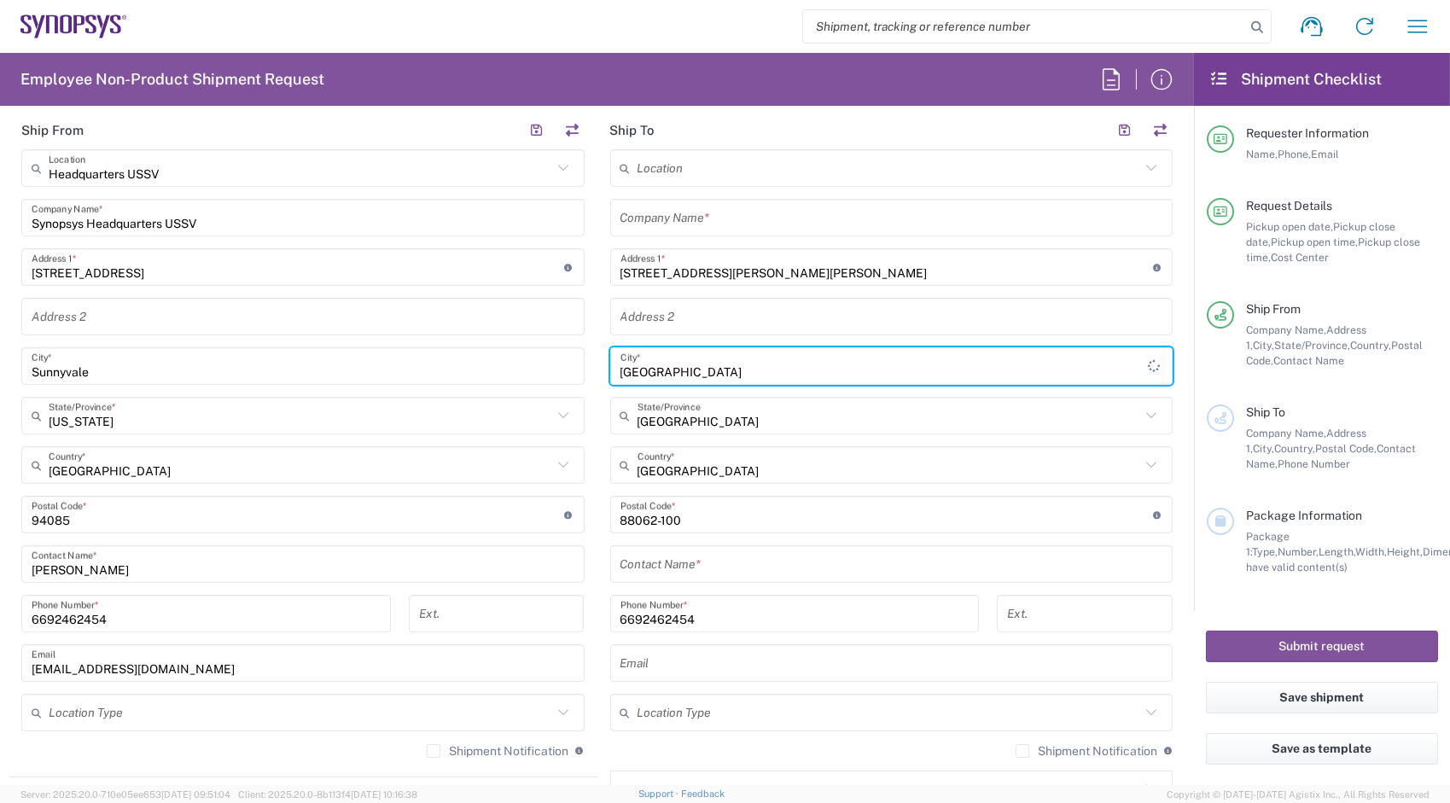
type input "[GEOGRAPHIC_DATA]"
click at [586, 384] on main "Headquarters USSV Location Headquarters [GEOGRAPHIC_DATA] Agrate Brianza IT01 […" at bounding box center [303, 459] width 589 height 621
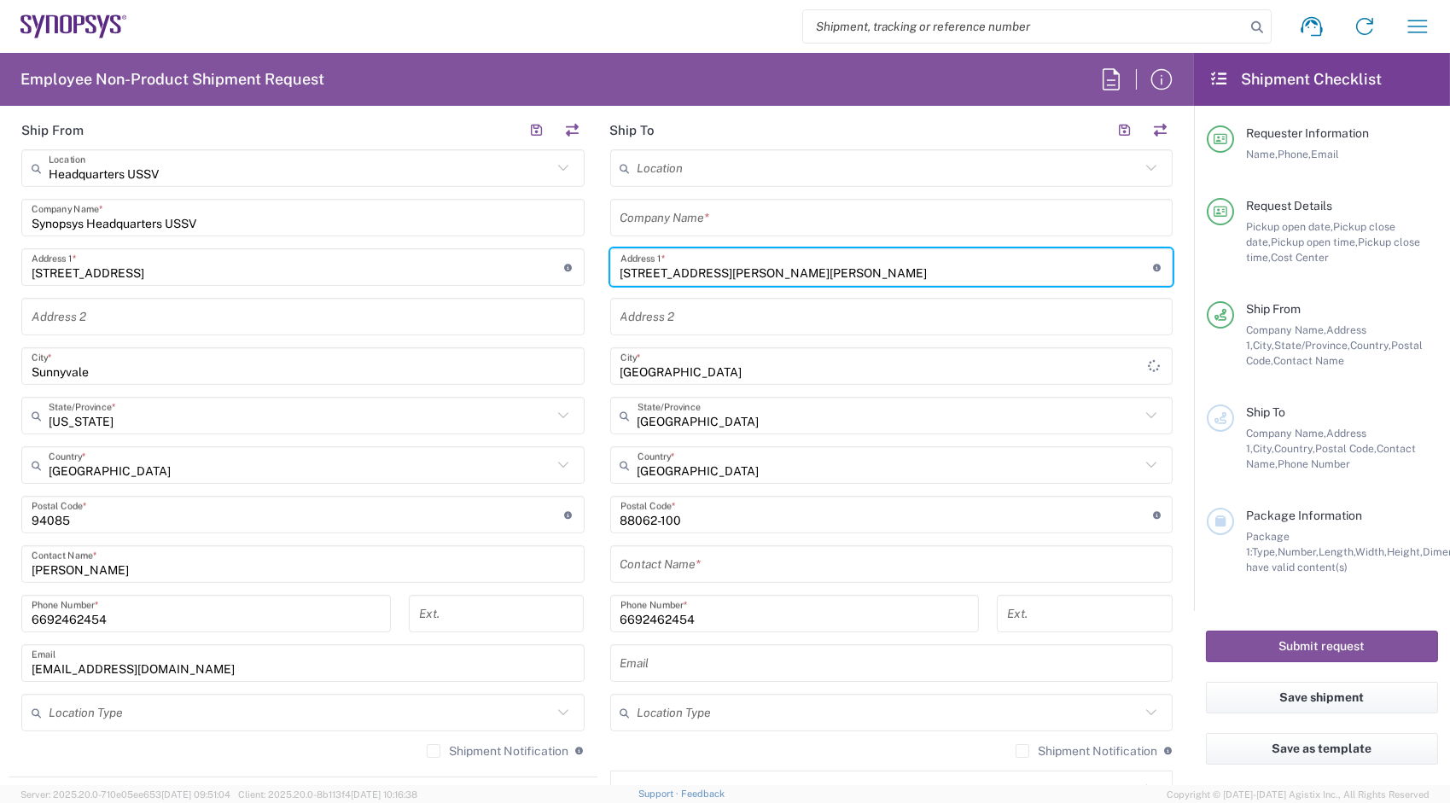
click at [973, 271] on input "[STREET_ADDRESS][PERSON_NAME][PERSON_NAME]" at bounding box center [887, 268] width 533 height 30
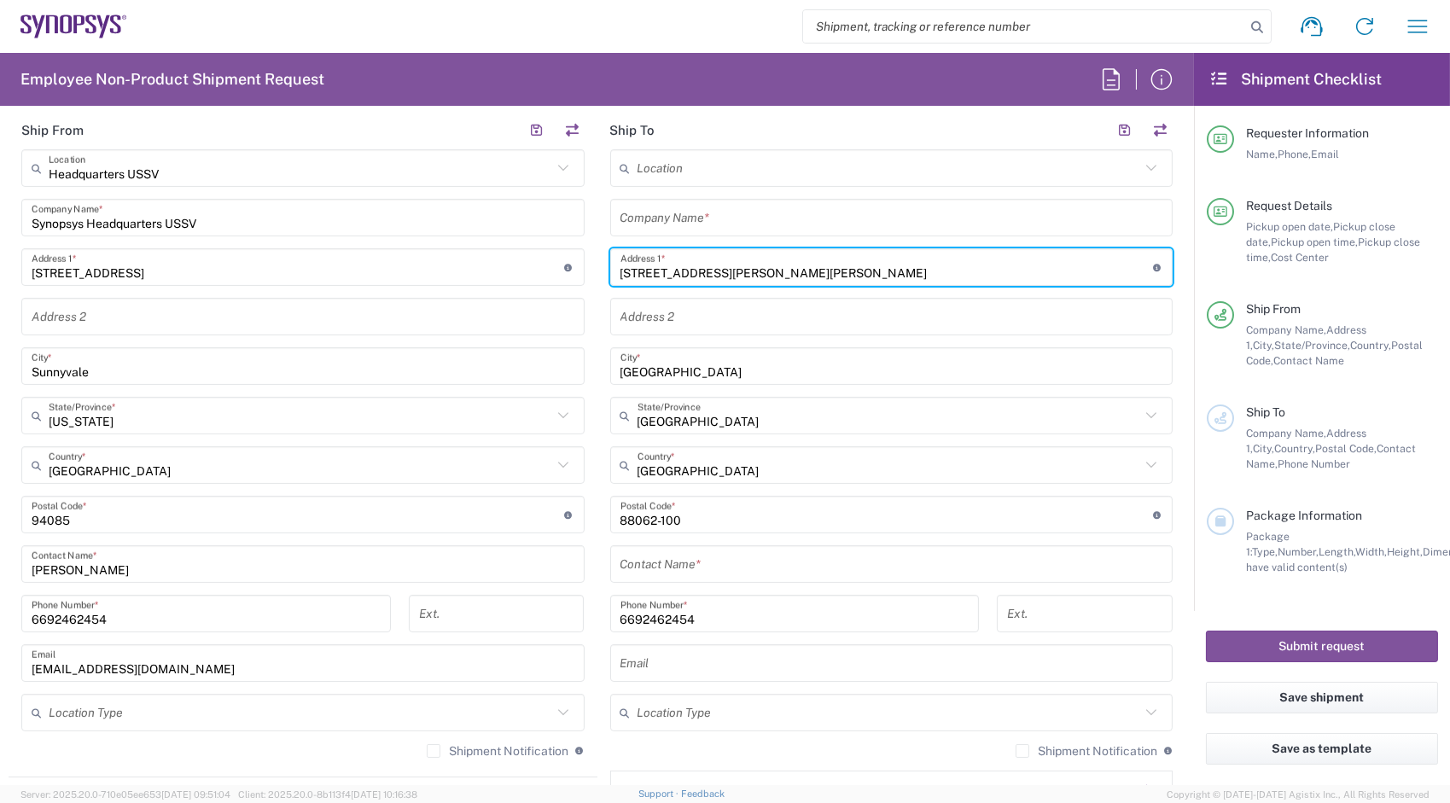
click at [973, 271] on input "[STREET_ADDRESS][PERSON_NAME][PERSON_NAME]" at bounding box center [887, 268] width 533 height 30
click at [1015, 263] on input "[STREET_ADDRESS][PERSON_NAME][PERSON_NAME]" at bounding box center [887, 268] width 533 height 30
click at [1038, 261] on input "[STREET_ADDRESS][PERSON_NAME][PERSON_NAME]" at bounding box center [887, 268] width 533 height 30
click at [962, 269] on input "[STREET_ADDRESS][PERSON_NAME][PERSON_NAME]" at bounding box center [887, 268] width 533 height 30
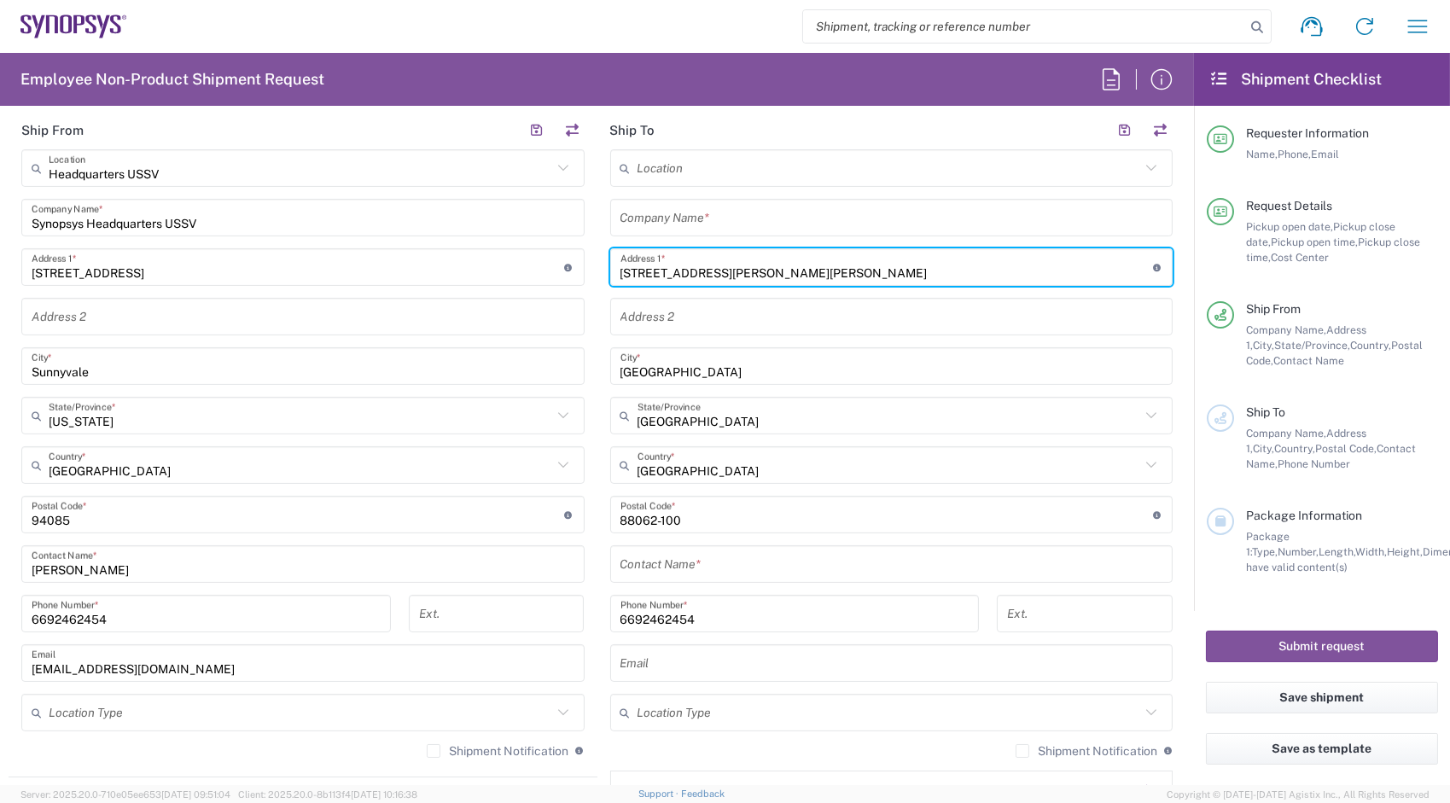
click at [626, 270] on input "[STREET_ADDRESS][PERSON_NAME][PERSON_NAME]" at bounding box center [887, 268] width 533 height 30
drag, startPoint x: 630, startPoint y: 270, endPoint x: 743, endPoint y: 267, distance: 112.7
click at [743, 267] on input "[STREET_ADDRESS][PERSON_NAME][PERSON_NAME]" at bounding box center [887, 268] width 533 height 30
type input "[STREET_ADDRESS][PERSON_NAME][PERSON_NAME]"
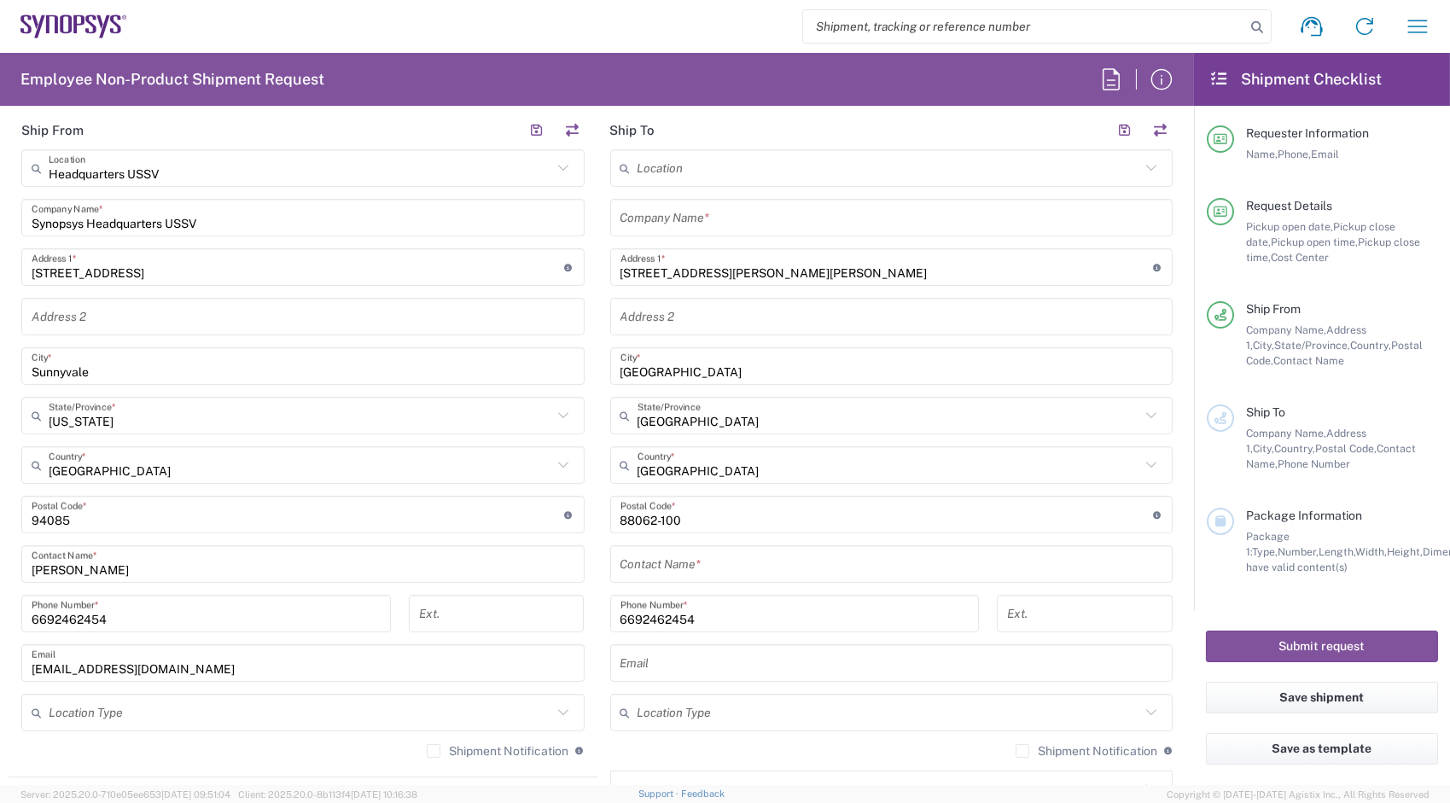
click at [589, 426] on main "Headquarters USSV Location Headquarters [GEOGRAPHIC_DATA] Agrate Brianza IT01 […" at bounding box center [303, 459] width 589 height 621
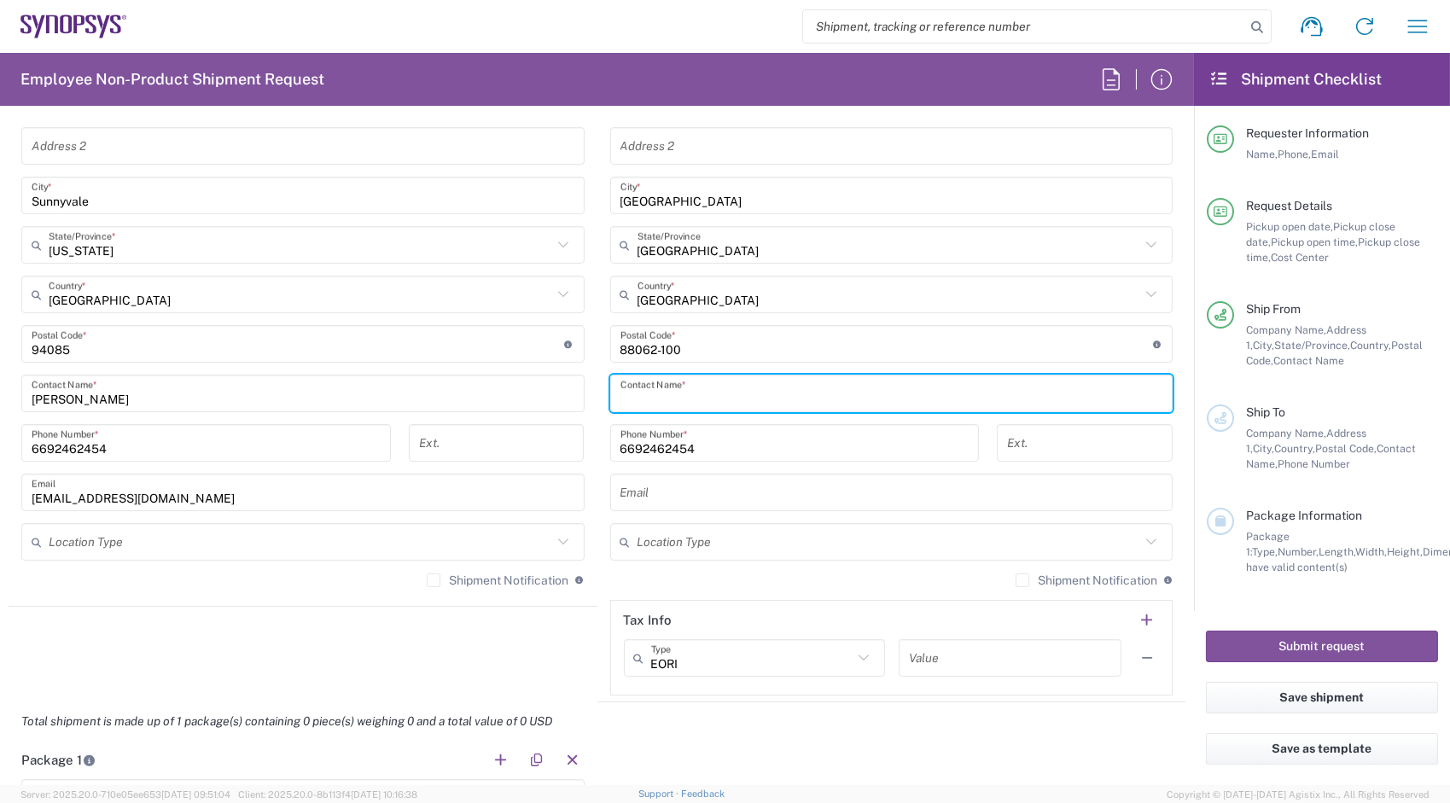
click at [761, 396] on input "text" at bounding box center [892, 394] width 543 height 30
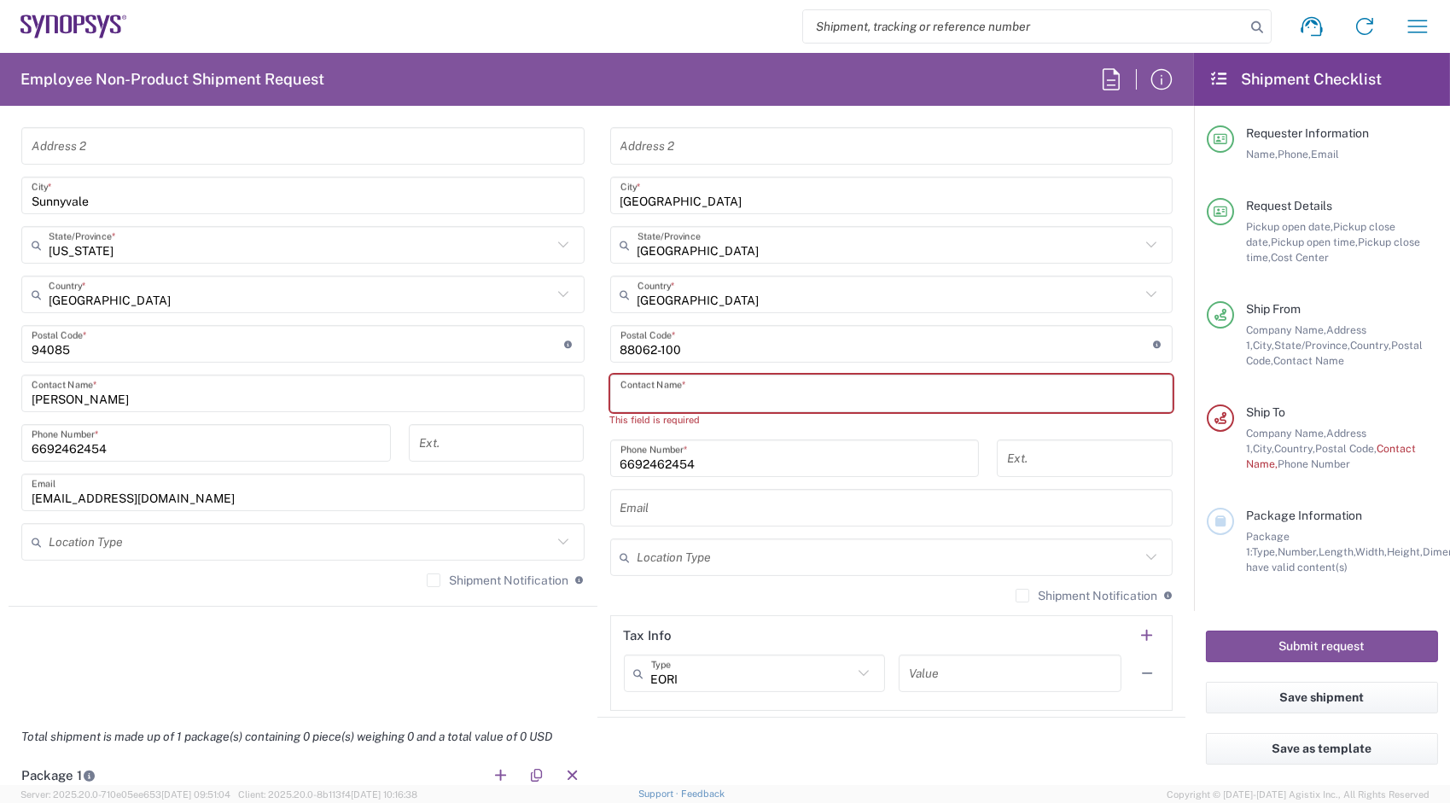
click at [718, 398] on input "text" at bounding box center [892, 394] width 543 height 30
paste input "[PERSON_NAME]"
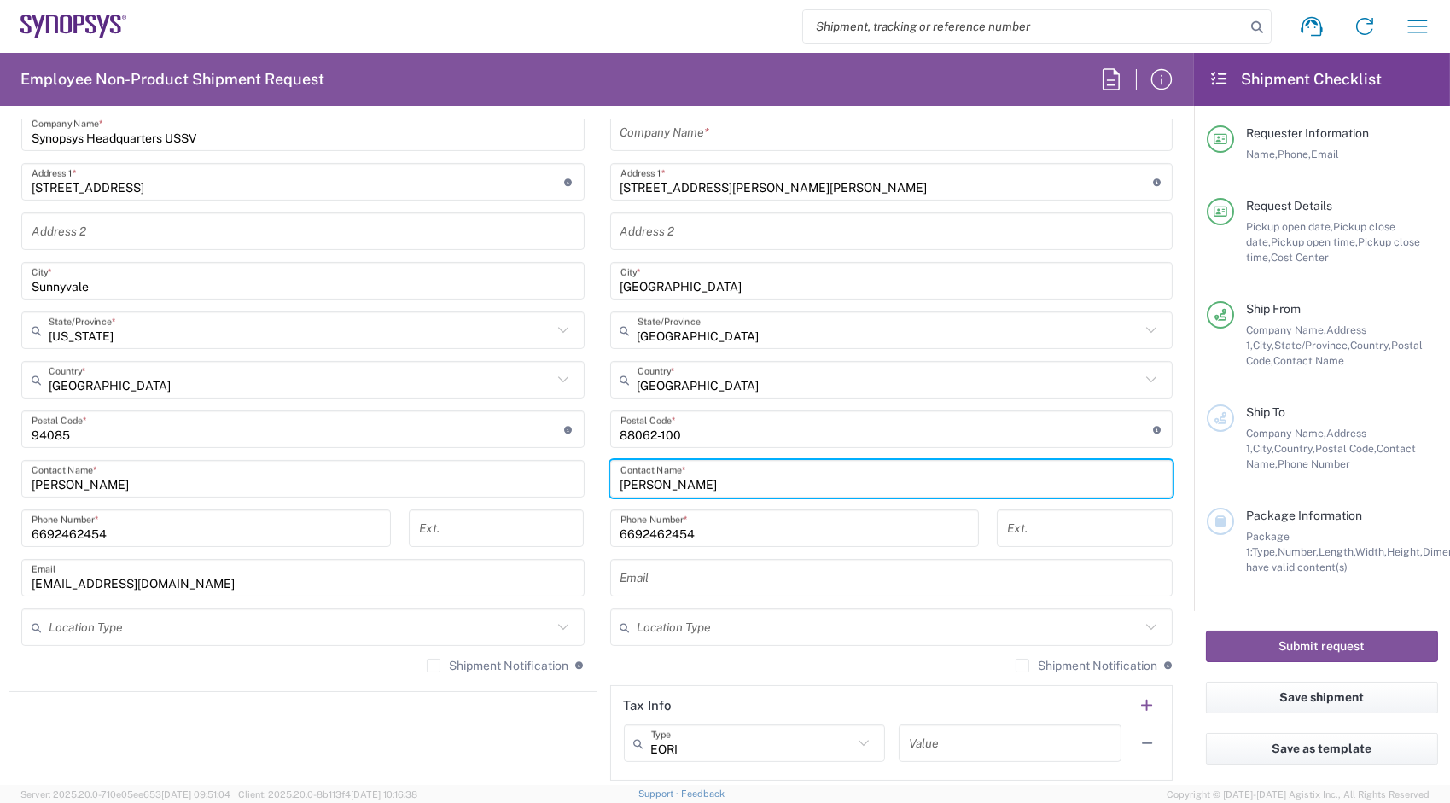
scroll to position [768, 0]
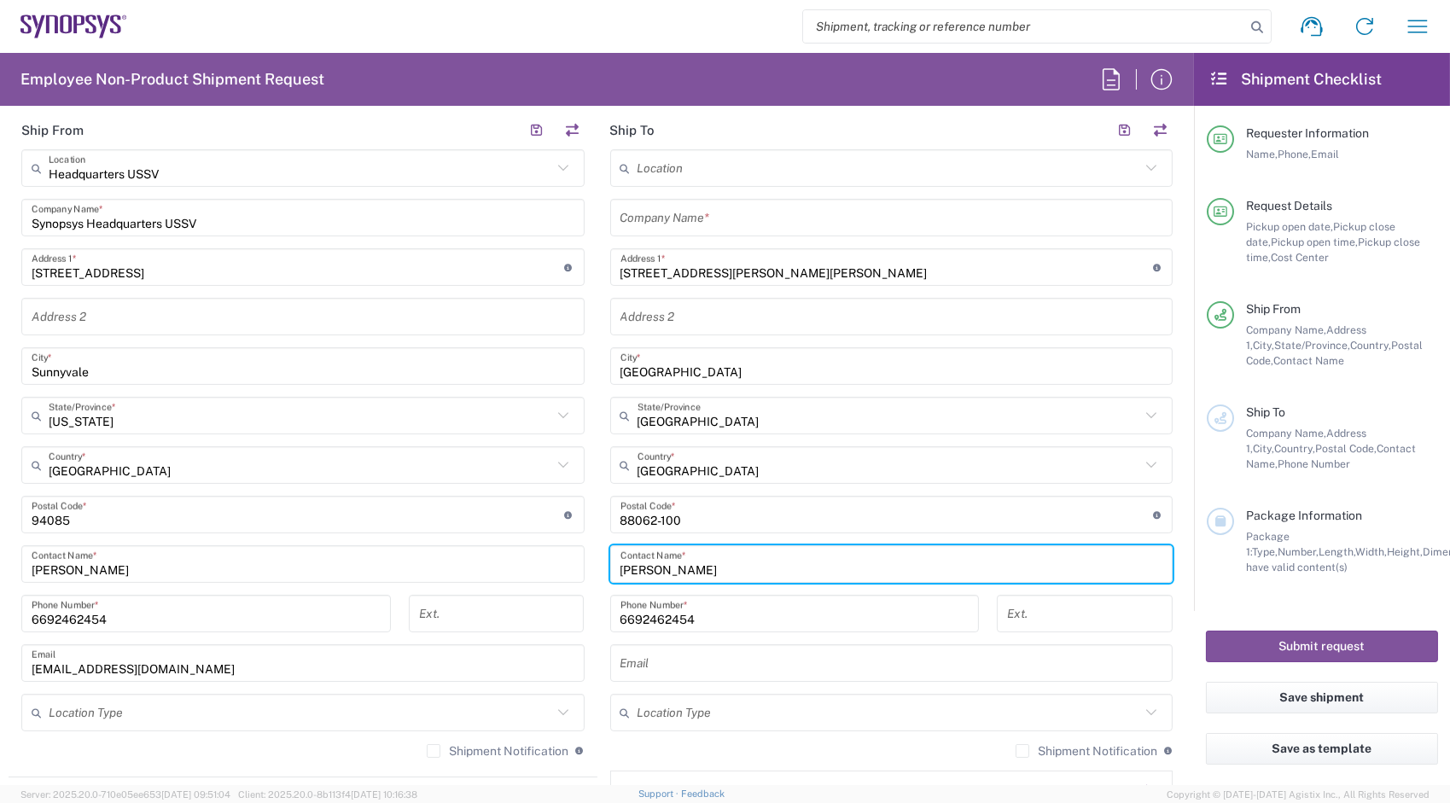
type input "[PERSON_NAME]"
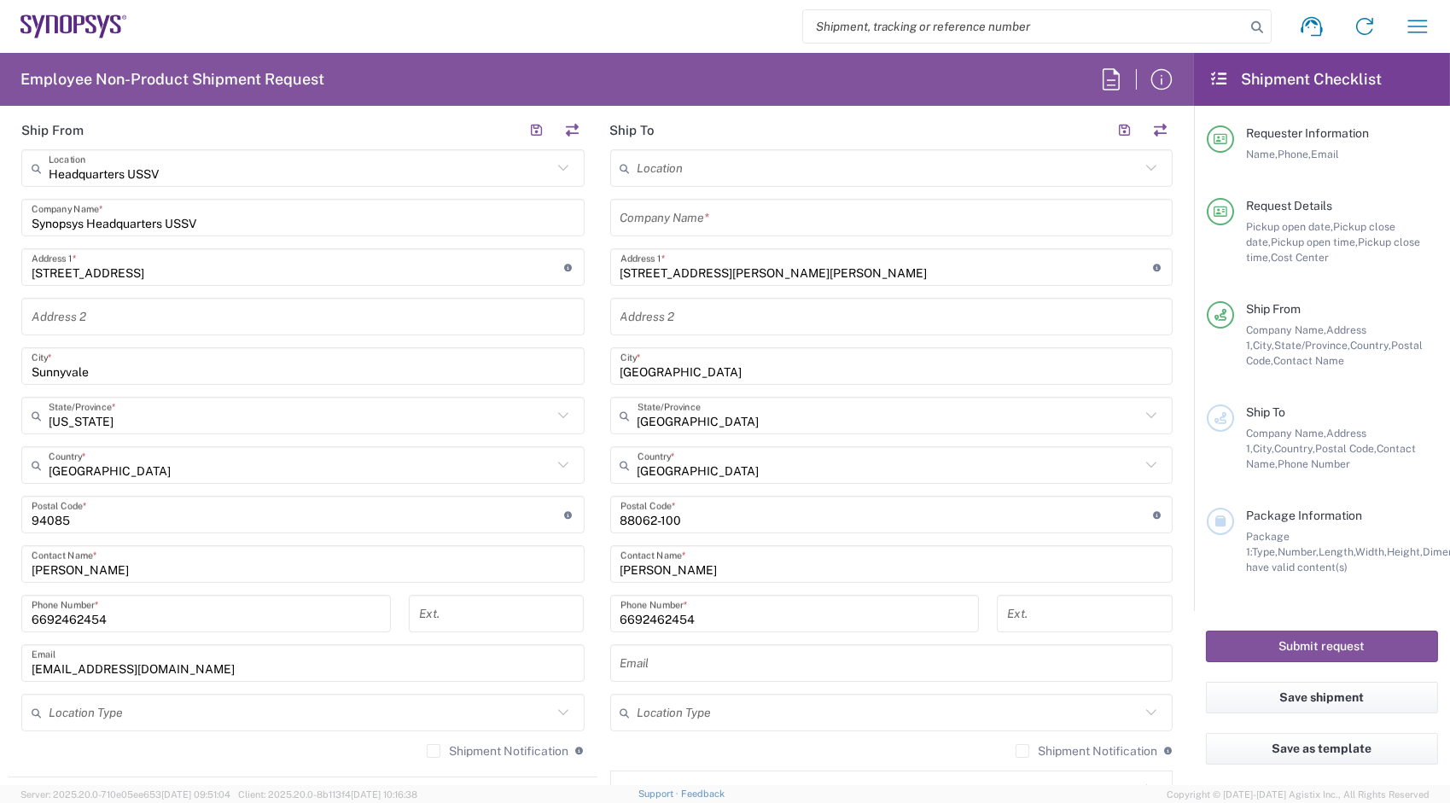
click at [706, 200] on div "Company Name *" at bounding box center [891, 218] width 563 height 38
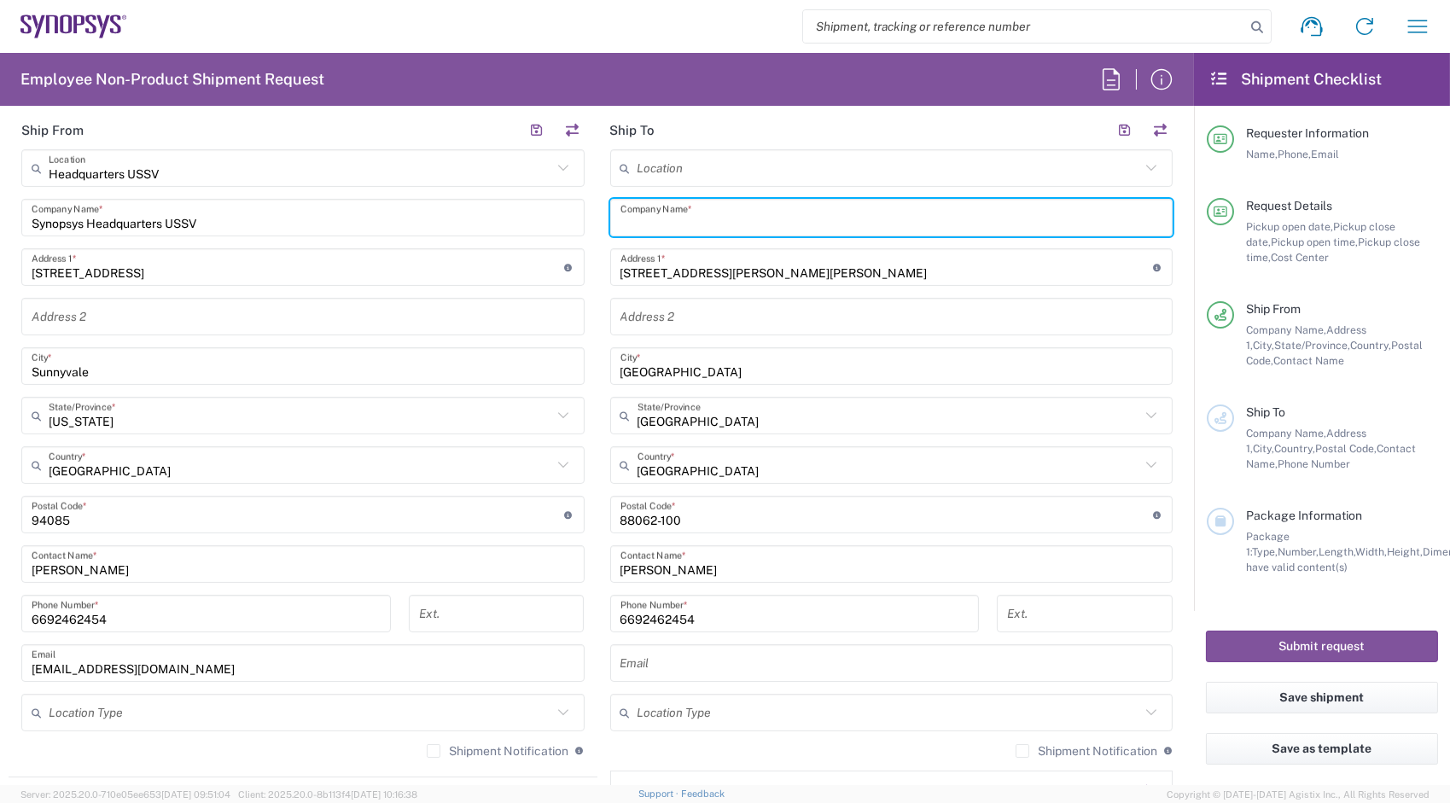
click at [706, 212] on input "text" at bounding box center [892, 218] width 543 height 30
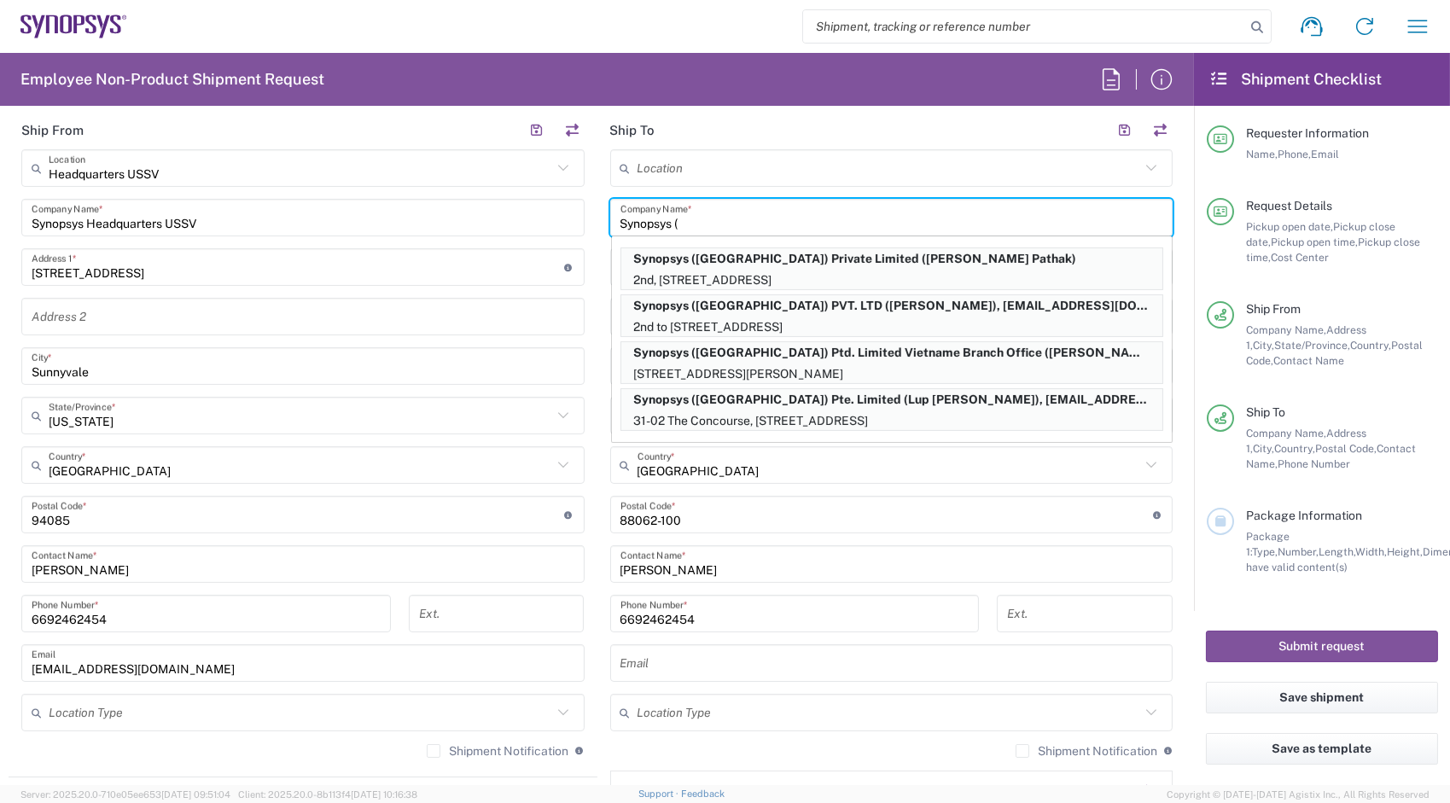
paste input "[PERSON_NAME]"
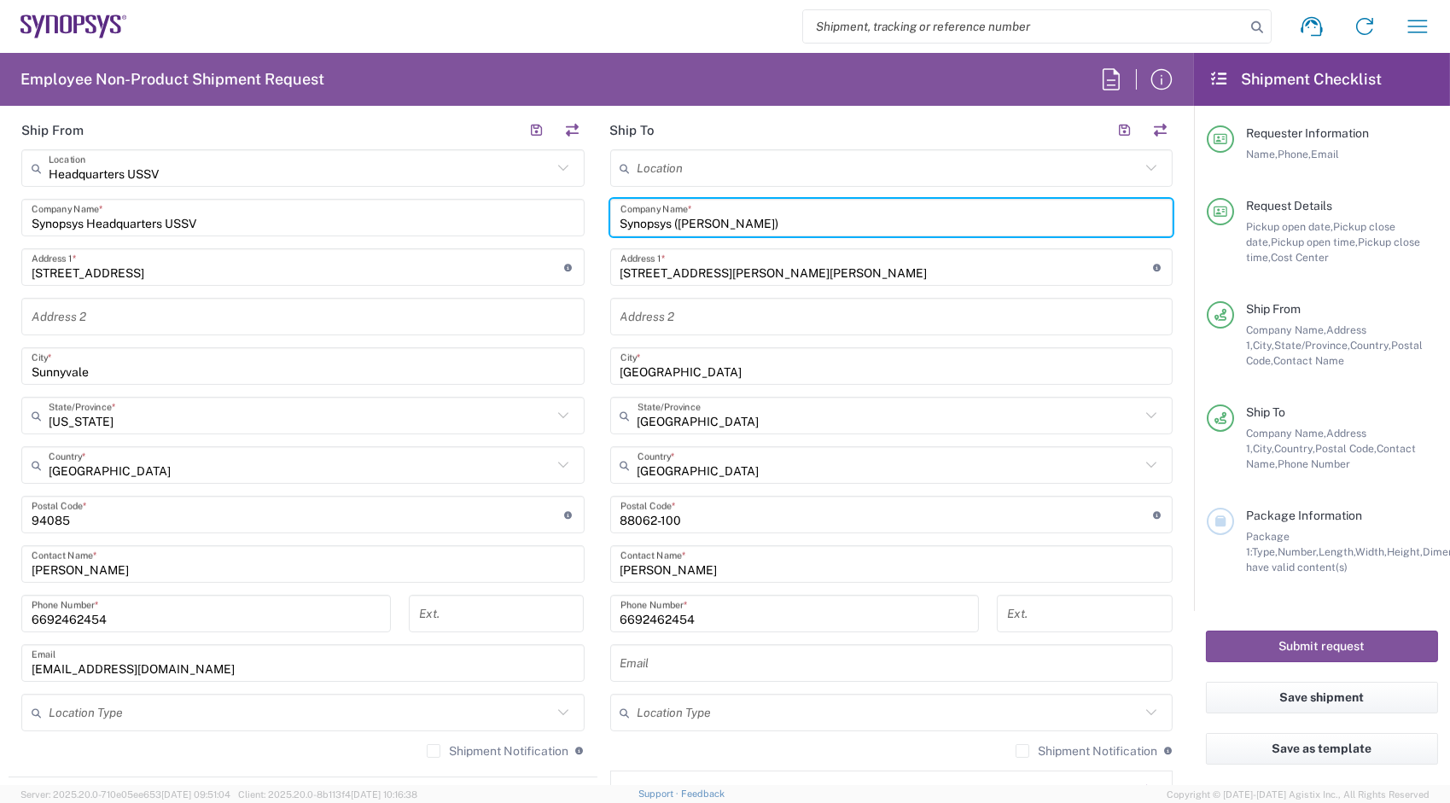
type input "Synopsys ([PERSON_NAME])"
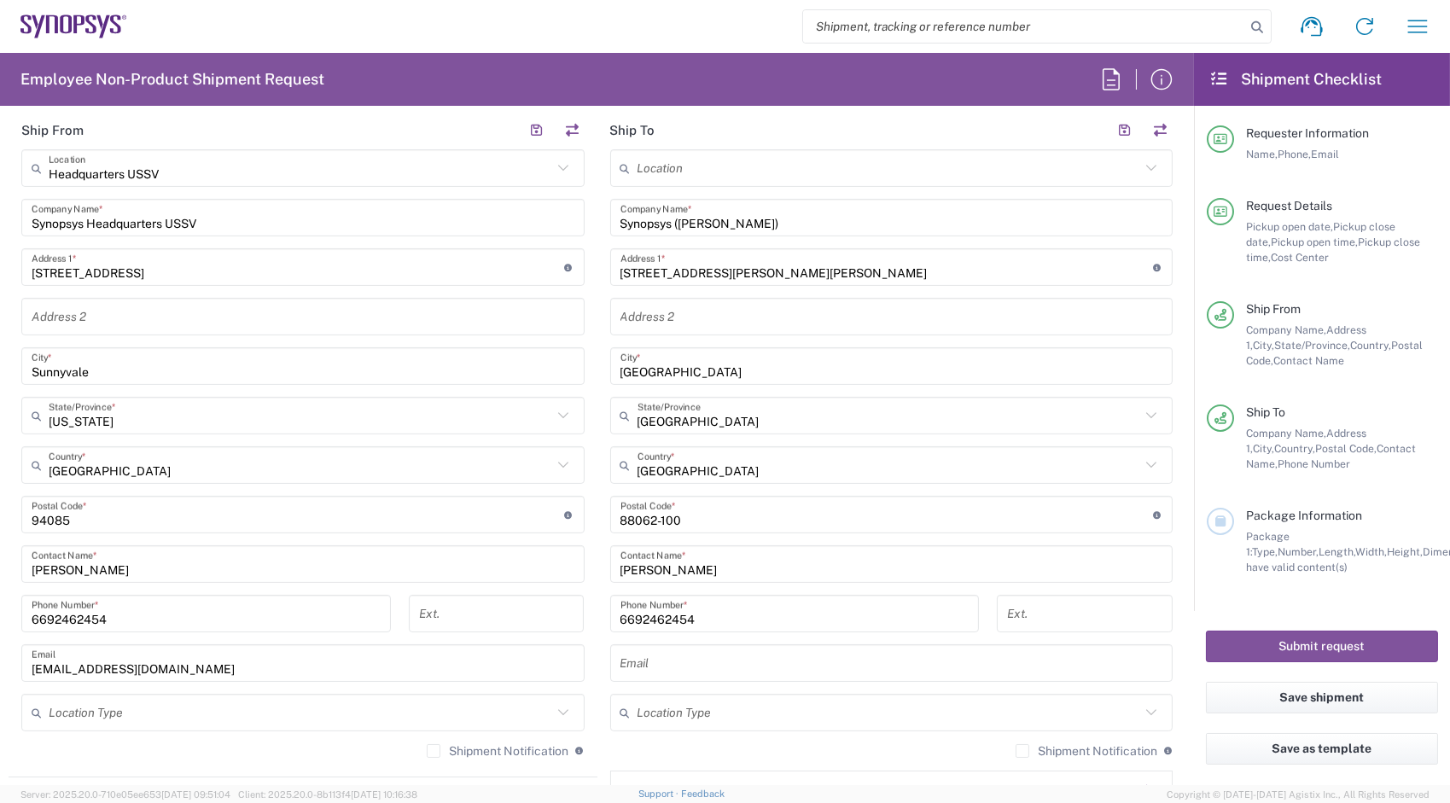
click at [587, 293] on main "Headquarters USSV Location Headquarters [GEOGRAPHIC_DATA] Agrate Brianza IT01 […" at bounding box center [303, 459] width 589 height 621
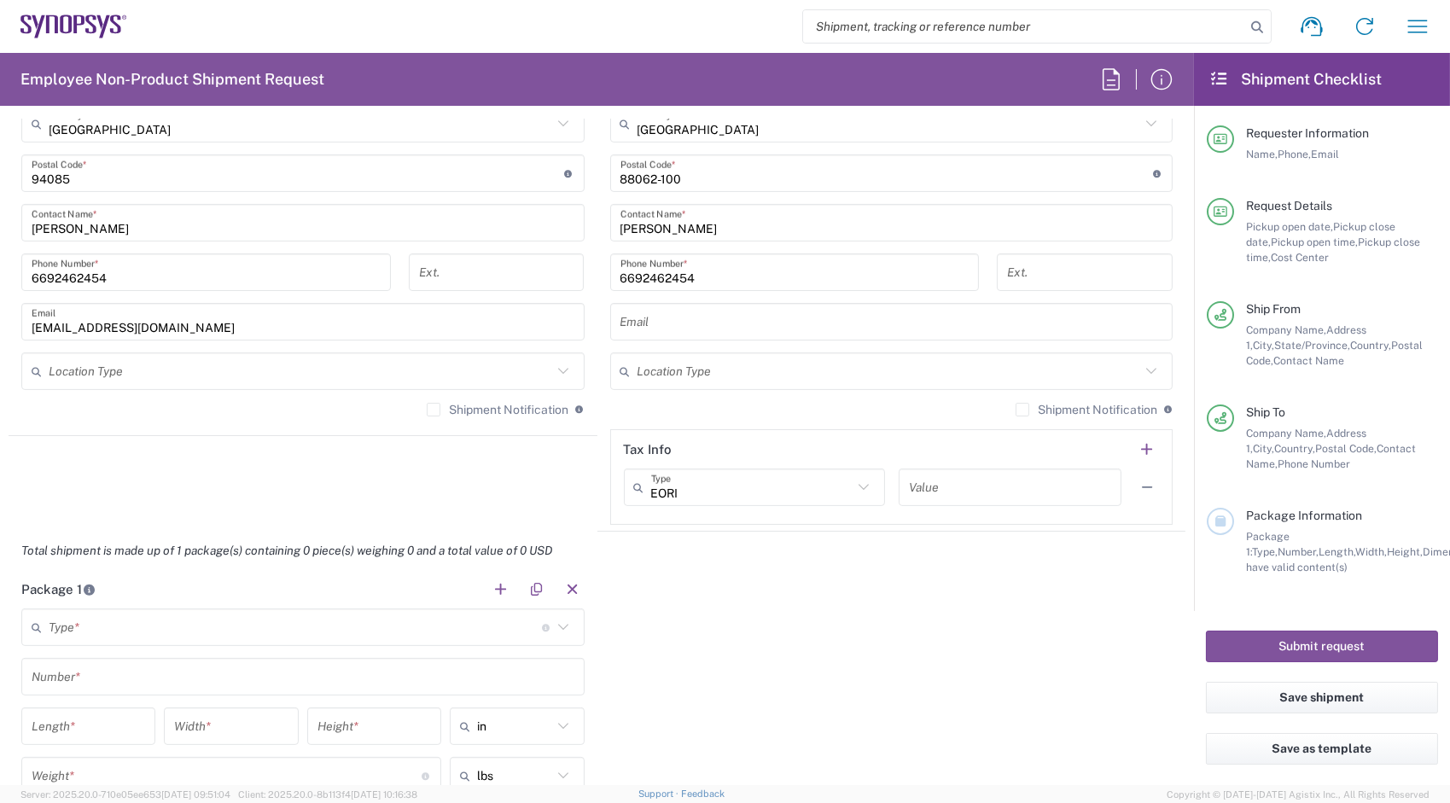
scroll to position [1451, 0]
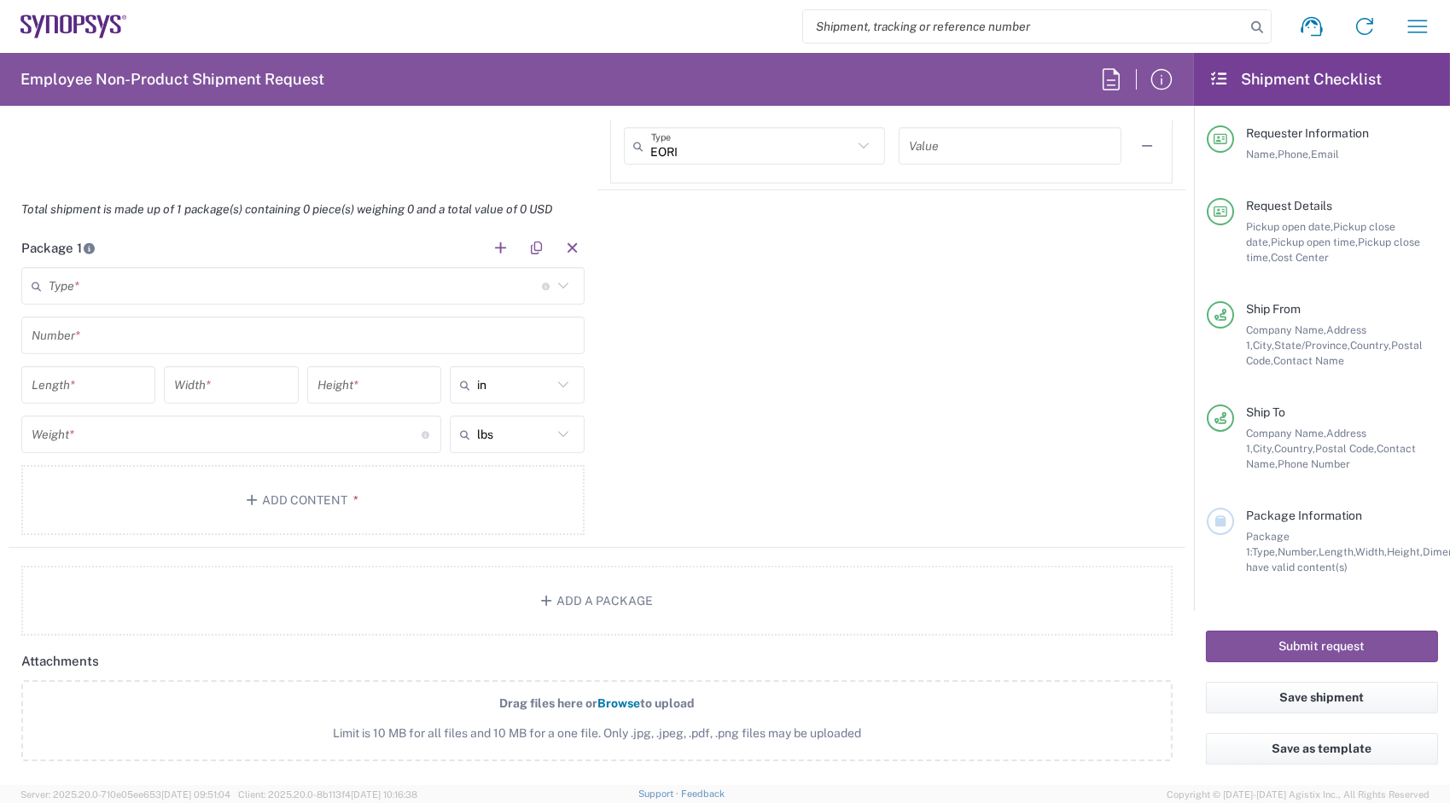
click at [312, 291] on input "text" at bounding box center [295, 286] width 493 height 30
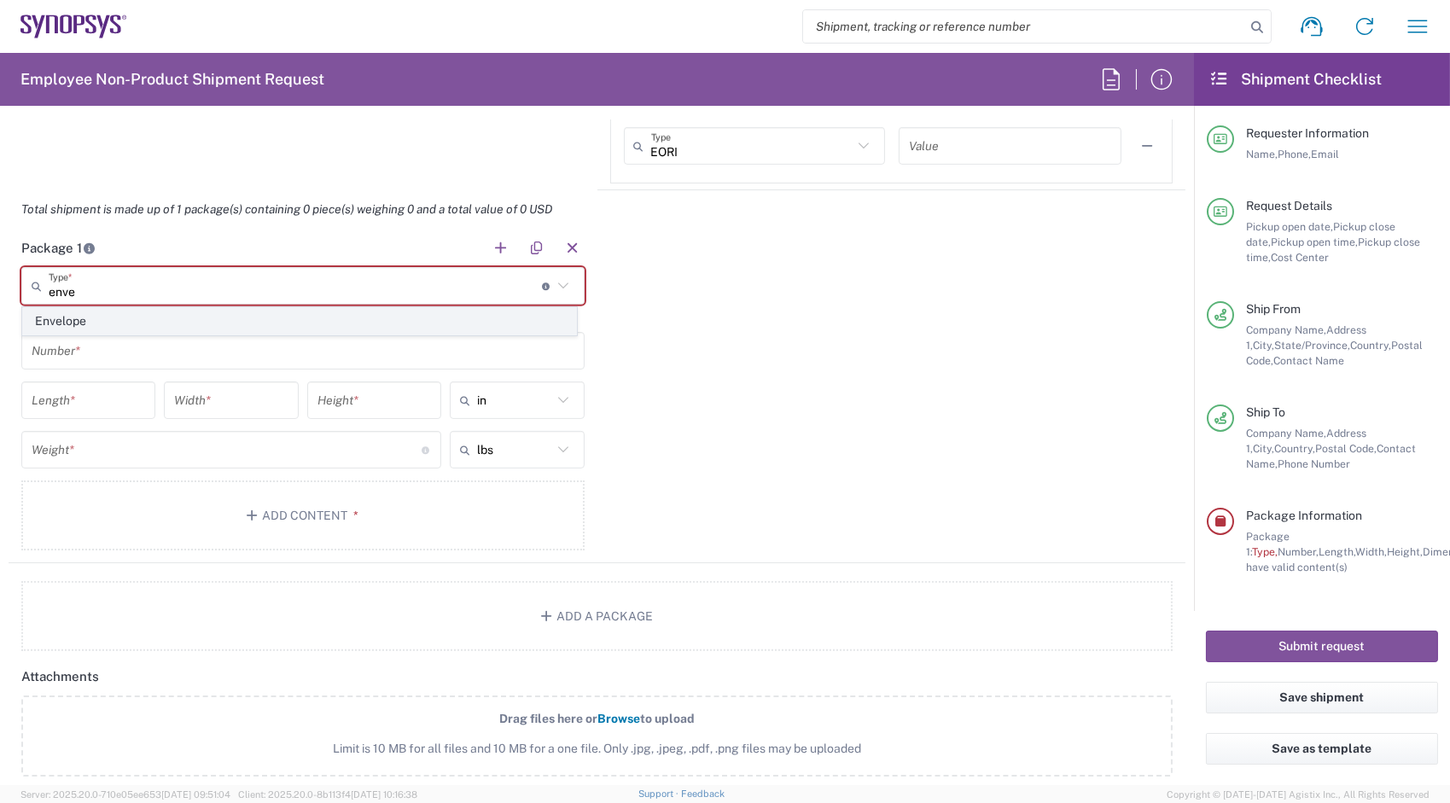
click at [139, 323] on span "Envelope" at bounding box center [299, 321] width 553 height 26
type input "Envelope"
type input "1"
type input "9.5"
type input "12.5"
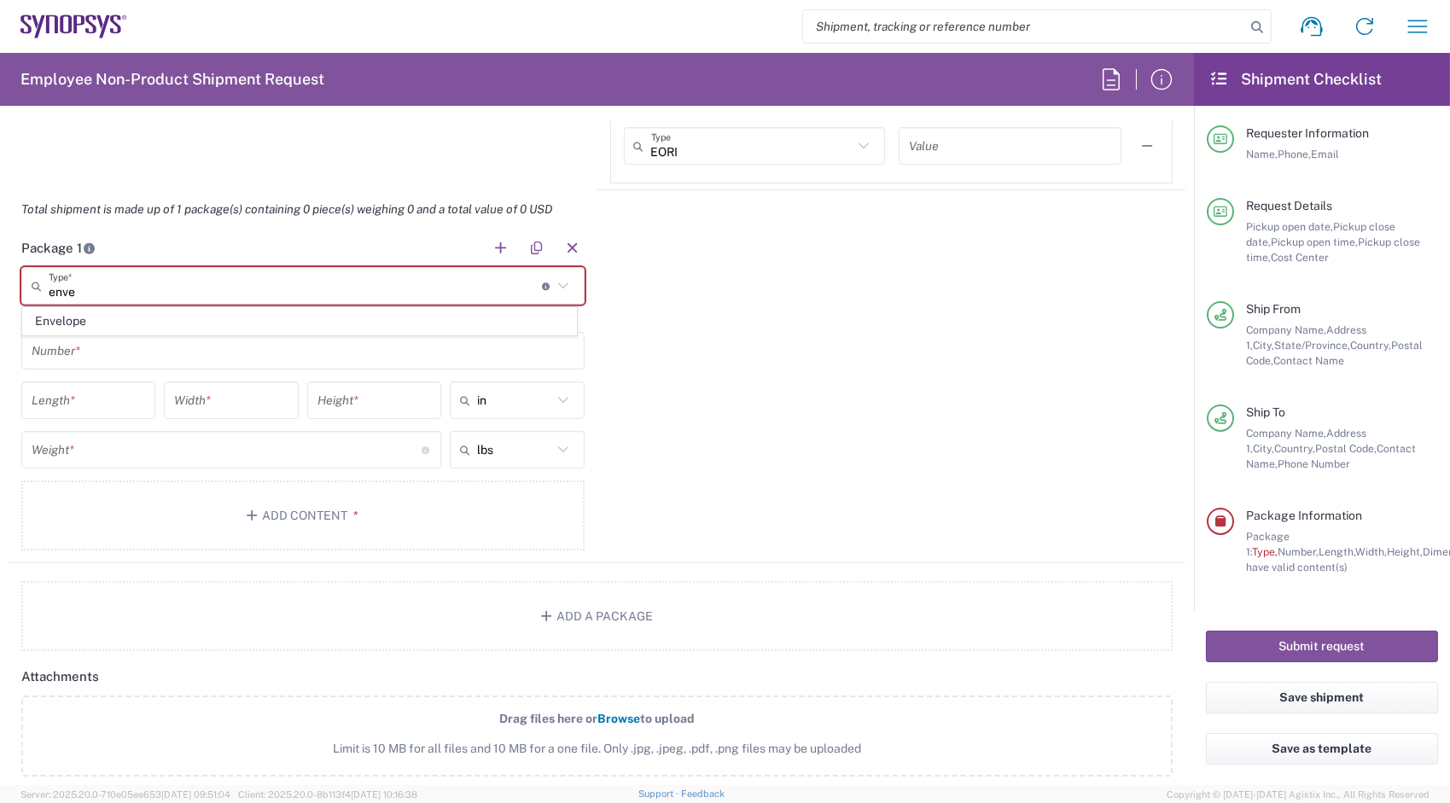
type input "0.25"
type input "1"
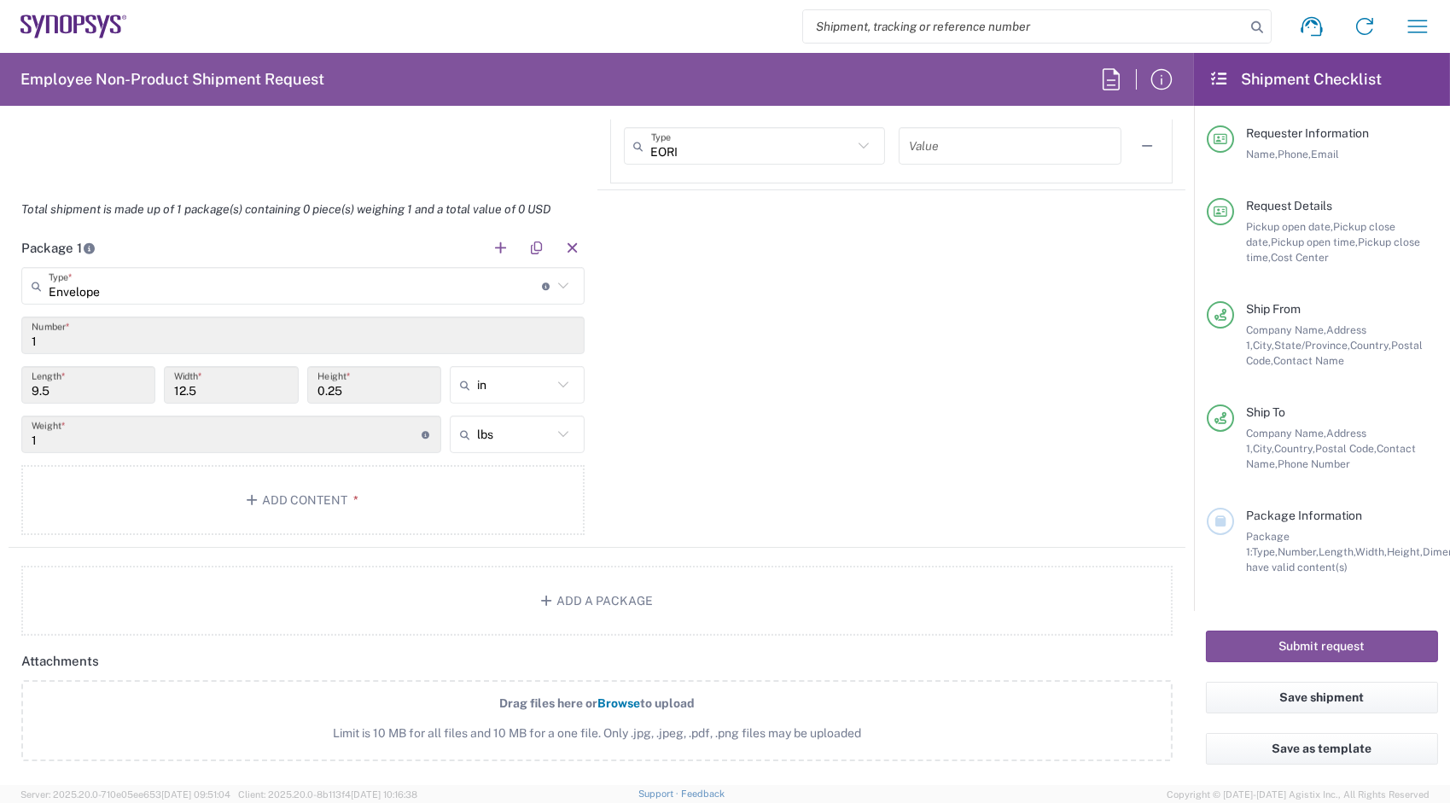
click at [137, 338] on input "1" at bounding box center [303, 336] width 543 height 30
click at [135, 490] on button "Add Content *" at bounding box center [302, 500] width 563 height 70
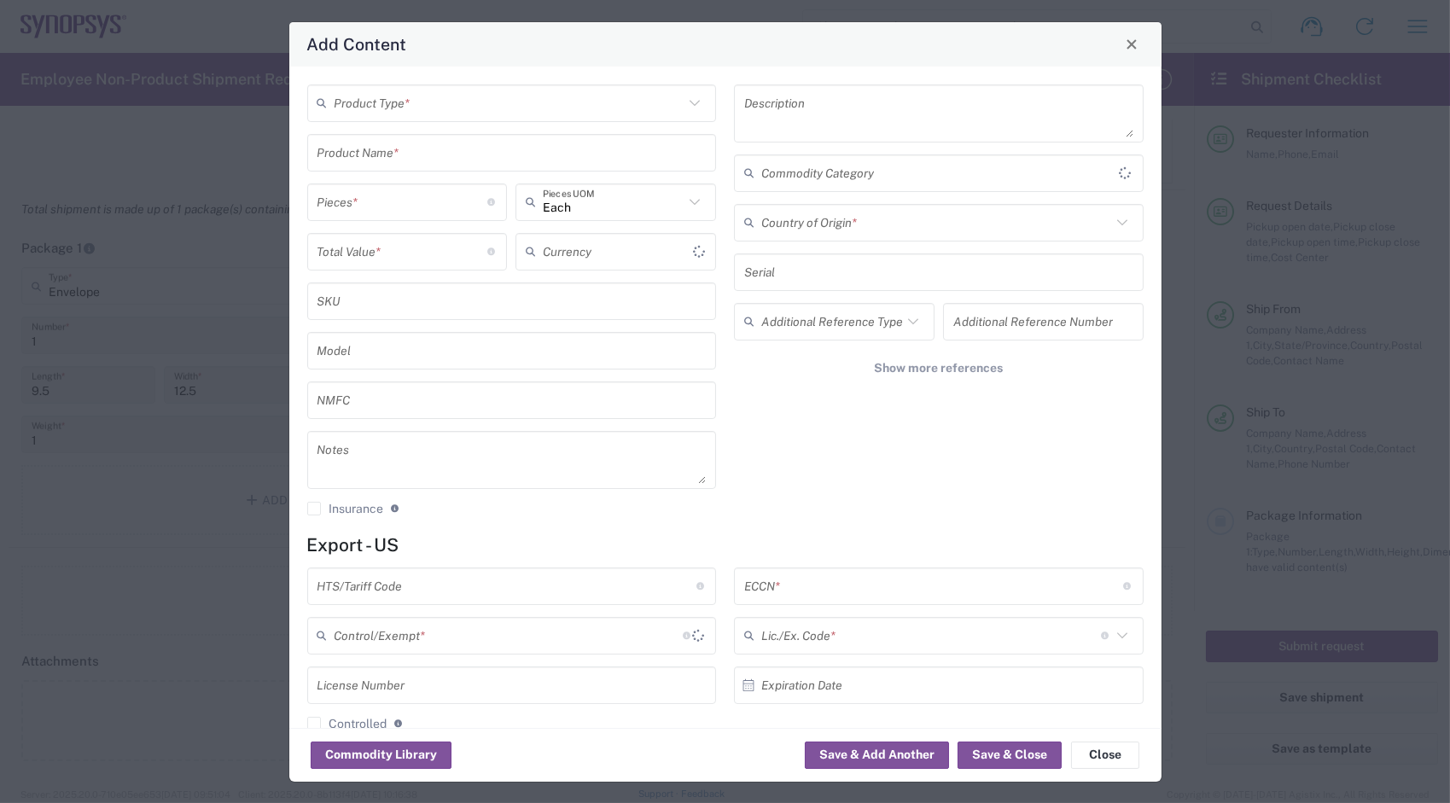
type input "US Dollar"
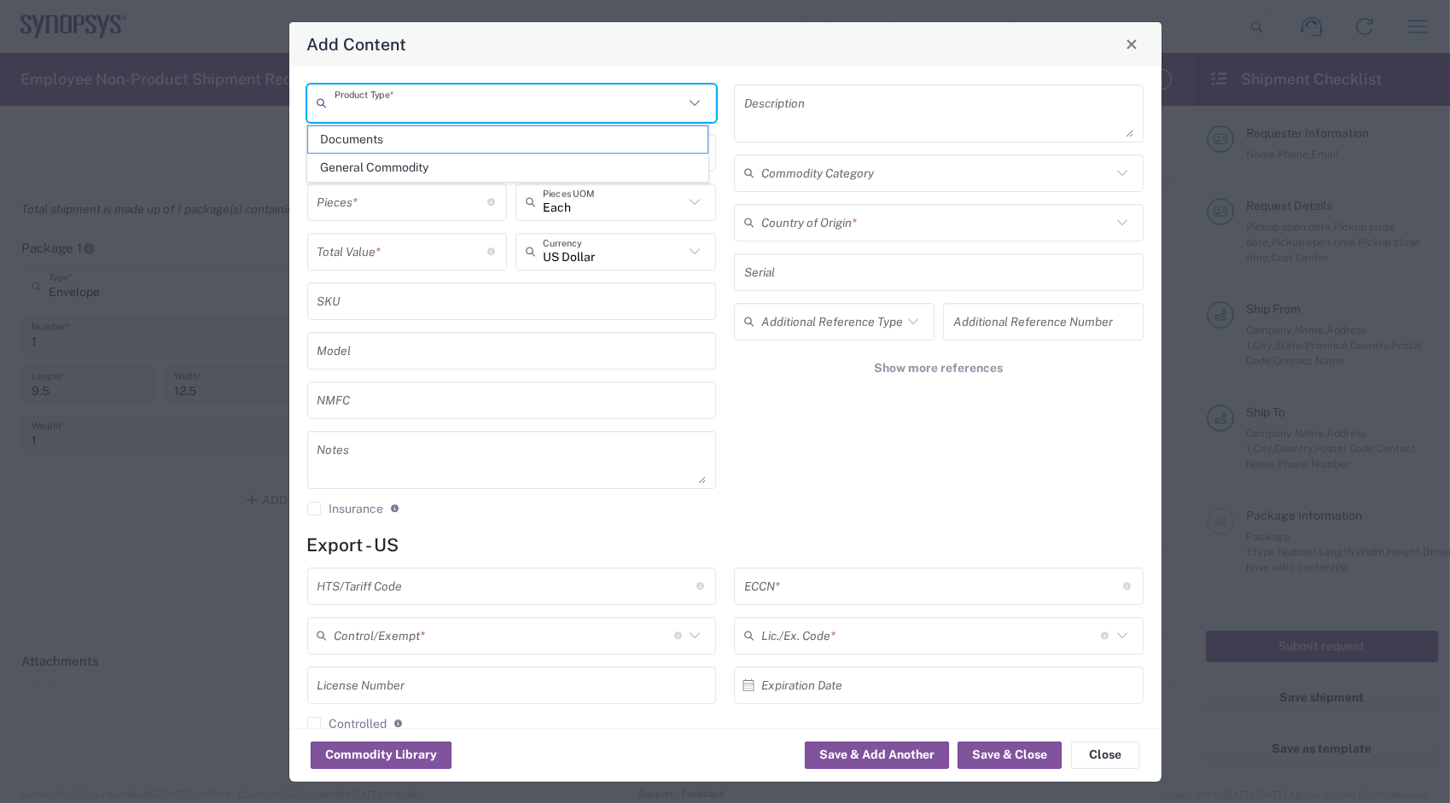
click at [540, 91] on input "text" at bounding box center [510, 103] width 350 height 30
click at [529, 159] on span "General Commodity" at bounding box center [508, 168] width 400 height 26
type input "General Commodity"
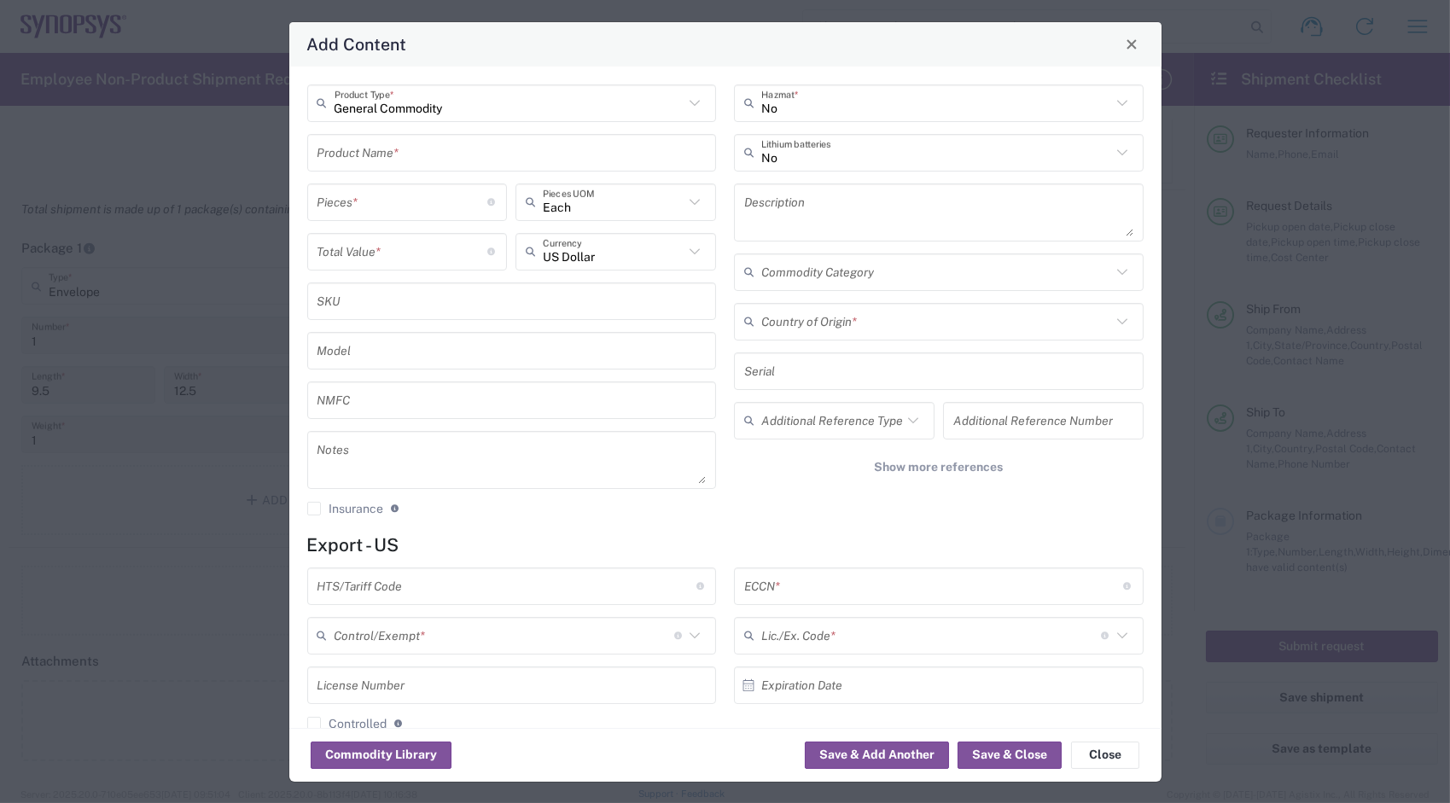
click at [522, 149] on input "text" at bounding box center [512, 152] width 389 height 30
type input "1"
type input "YubiKey"
type input "1"
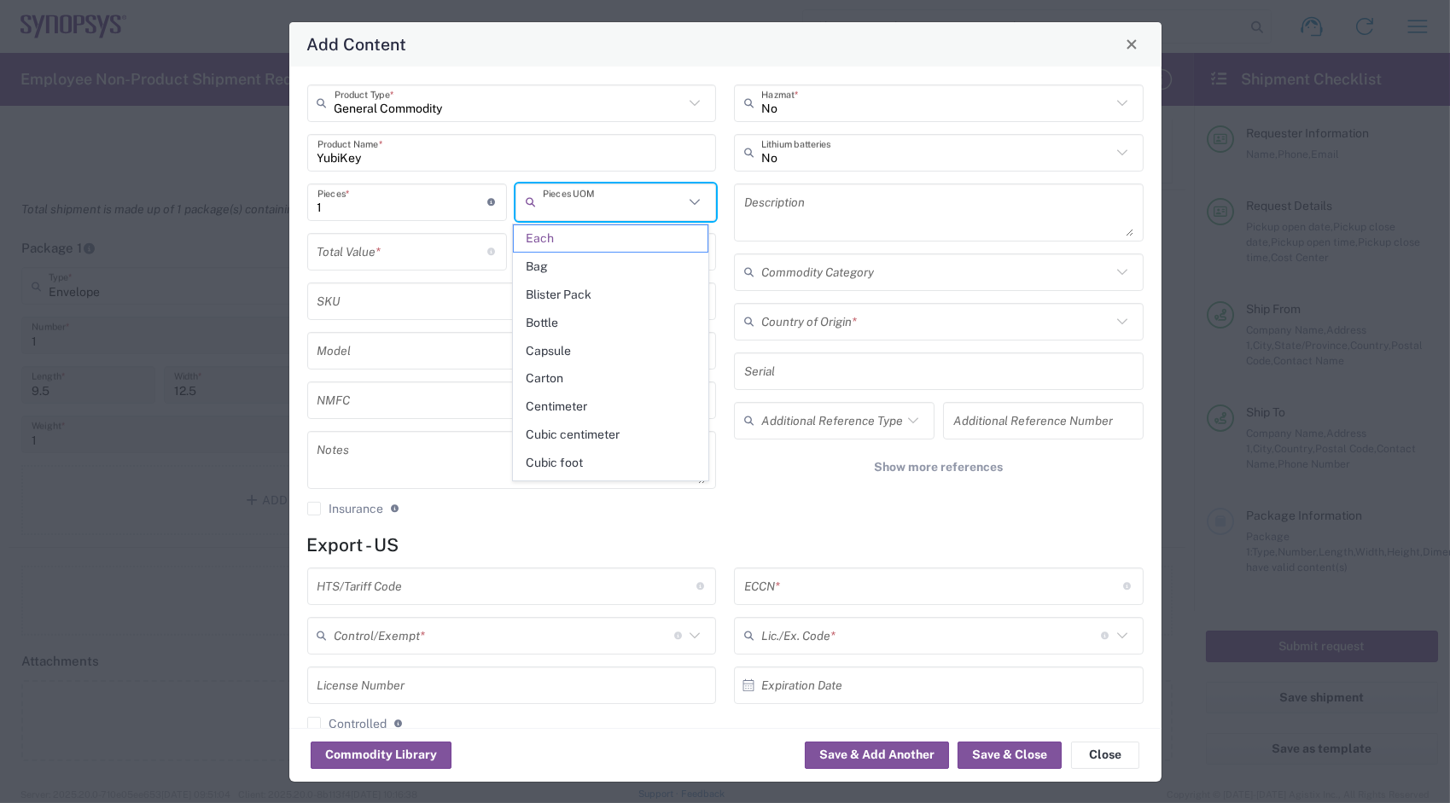
type input "Each"
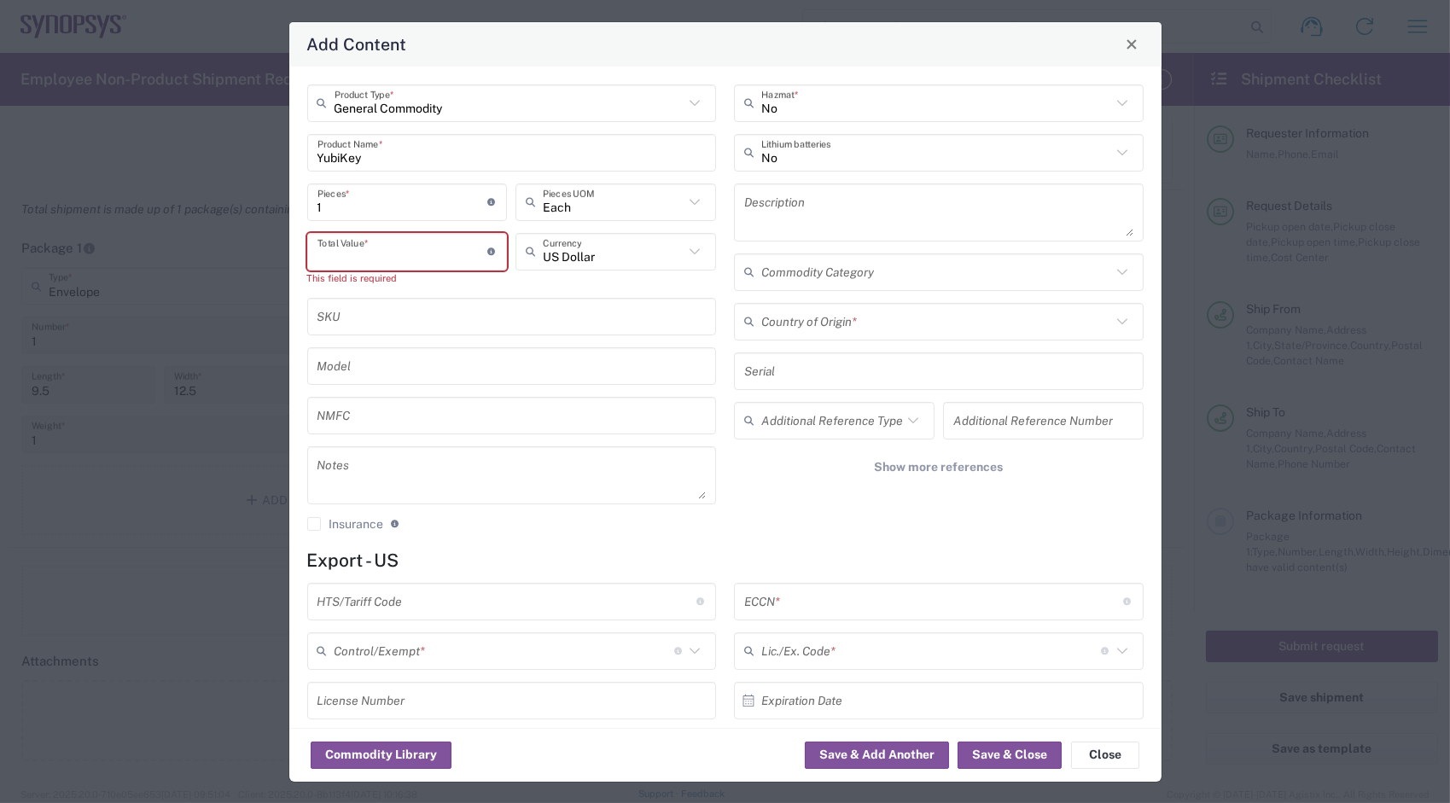
click at [389, 250] on input "number" at bounding box center [403, 251] width 171 height 30
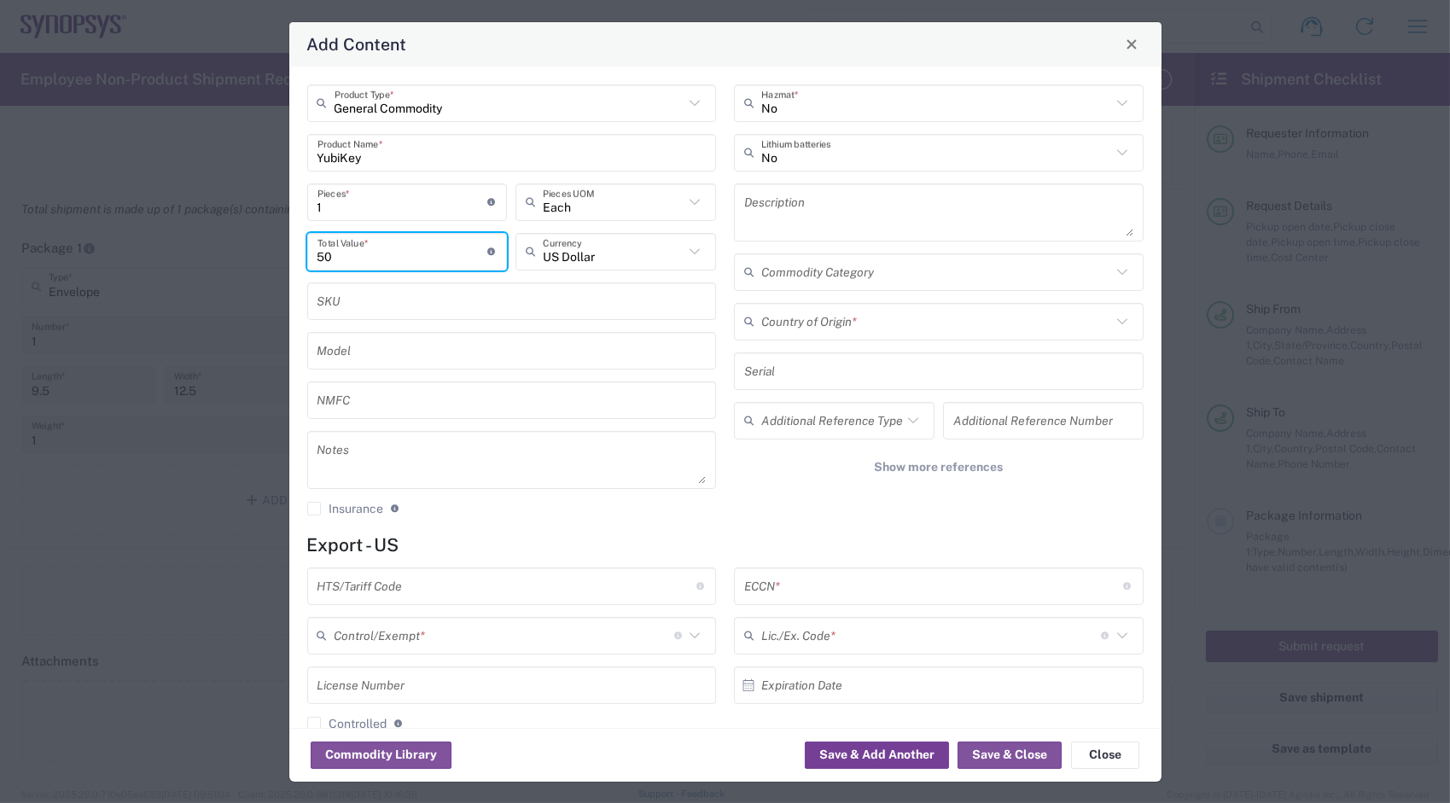
type input "50"
drag, startPoint x: 860, startPoint y: 760, endPoint x: 783, endPoint y: 586, distance: 190.7
click at [860, 759] on button "Save & Add Another" at bounding box center [877, 755] width 144 height 27
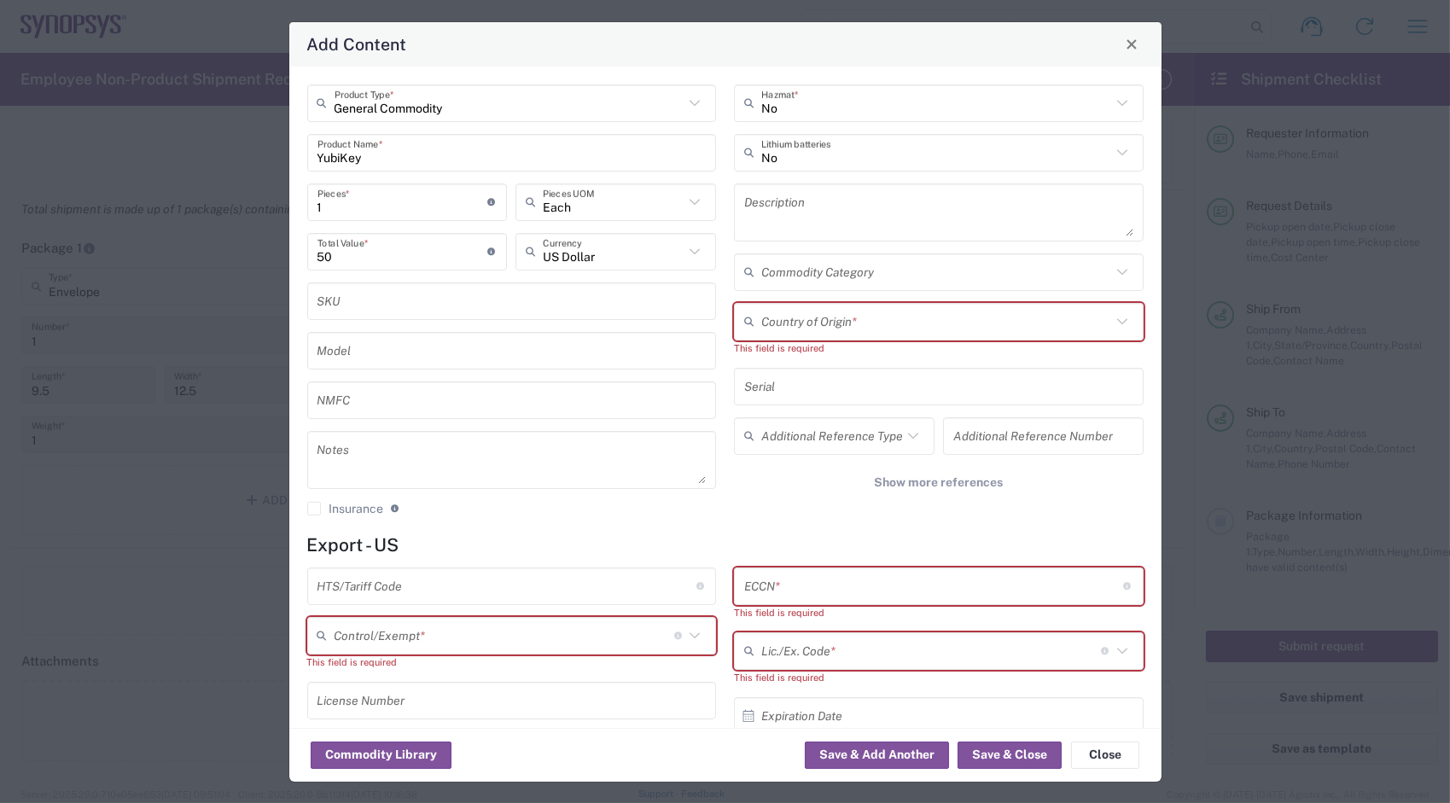
click at [864, 325] on input "text" at bounding box center [936, 321] width 350 height 30
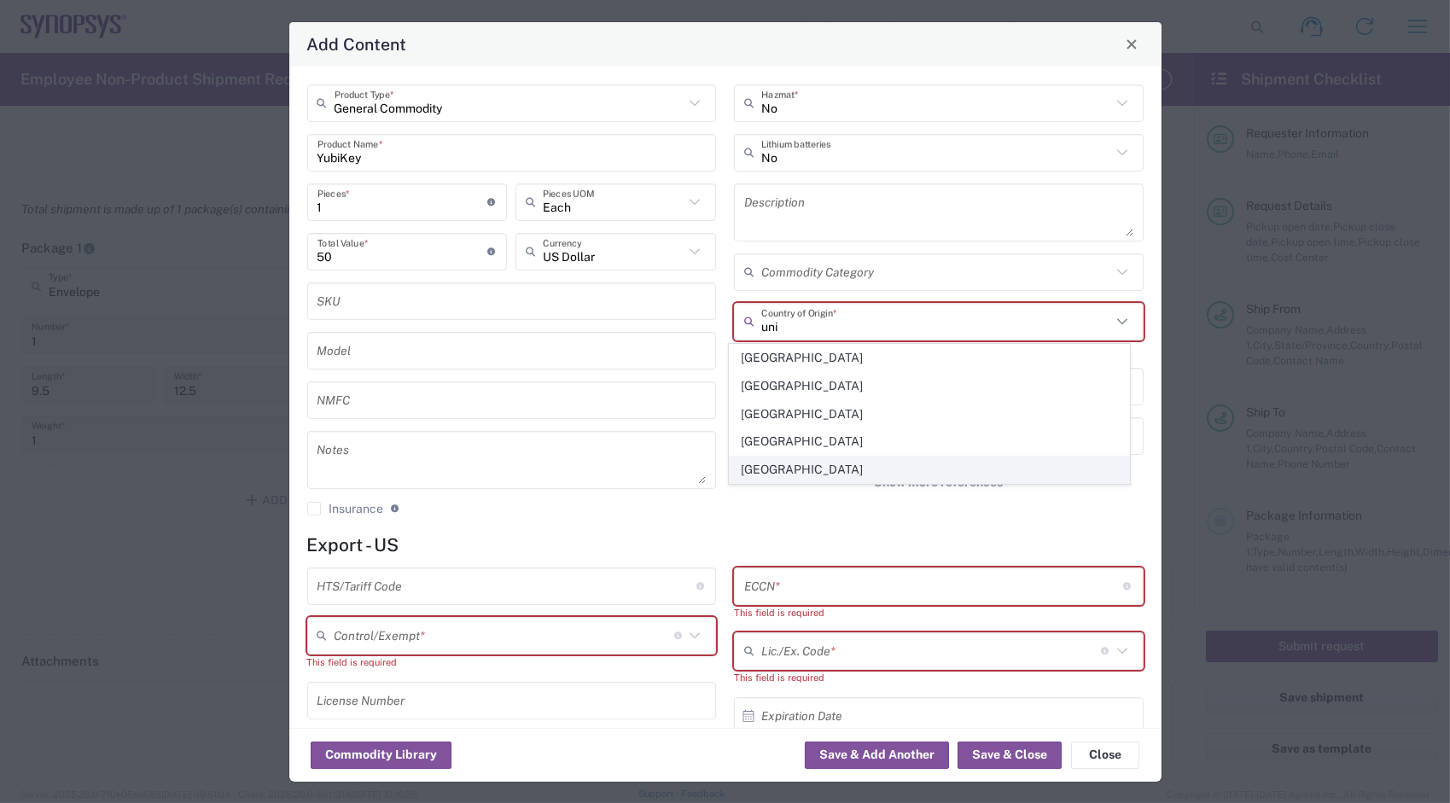
click at [804, 458] on span "[GEOGRAPHIC_DATA]" at bounding box center [930, 470] width 400 height 26
type input "[GEOGRAPHIC_DATA]"
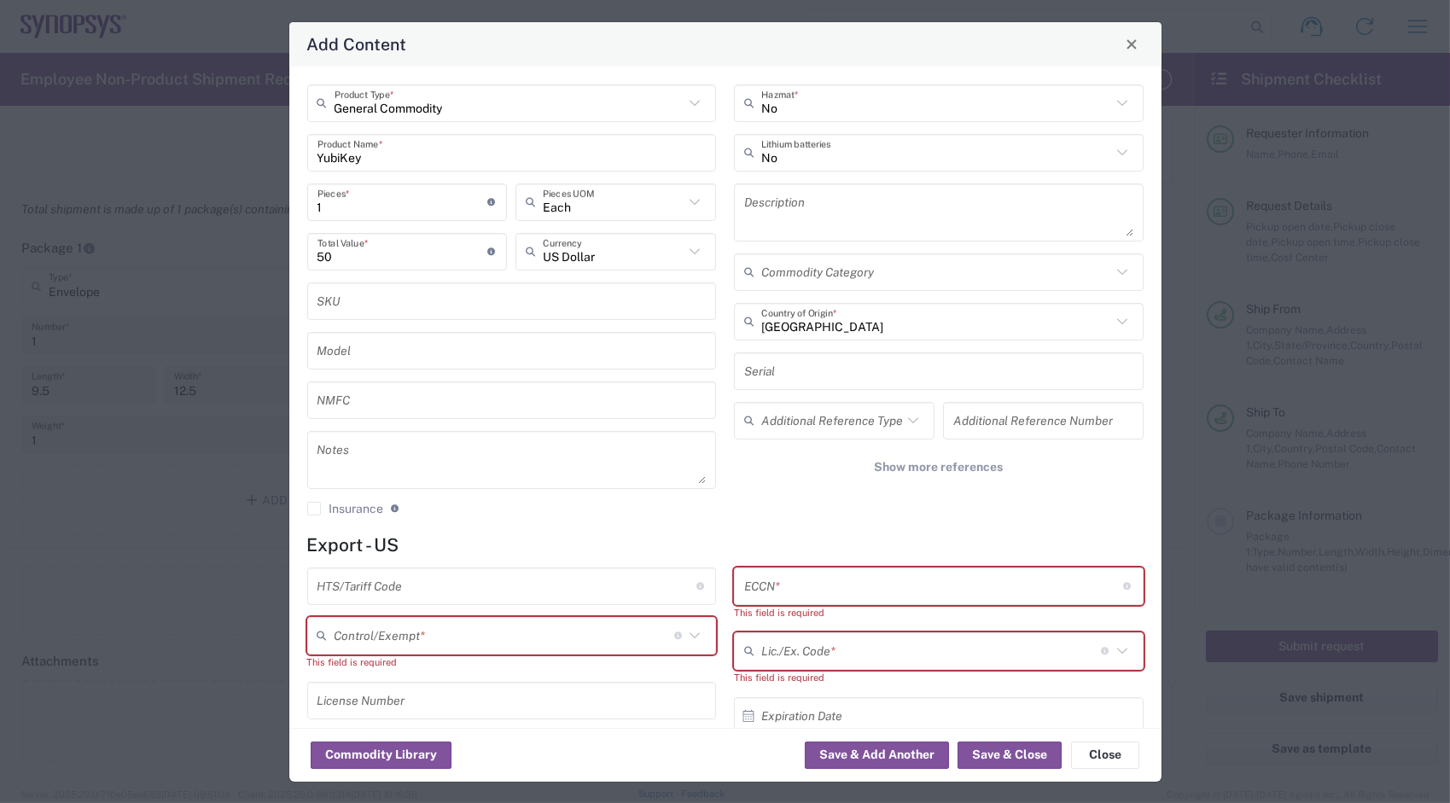
click at [816, 580] on input "text" at bounding box center [933, 586] width 379 height 30
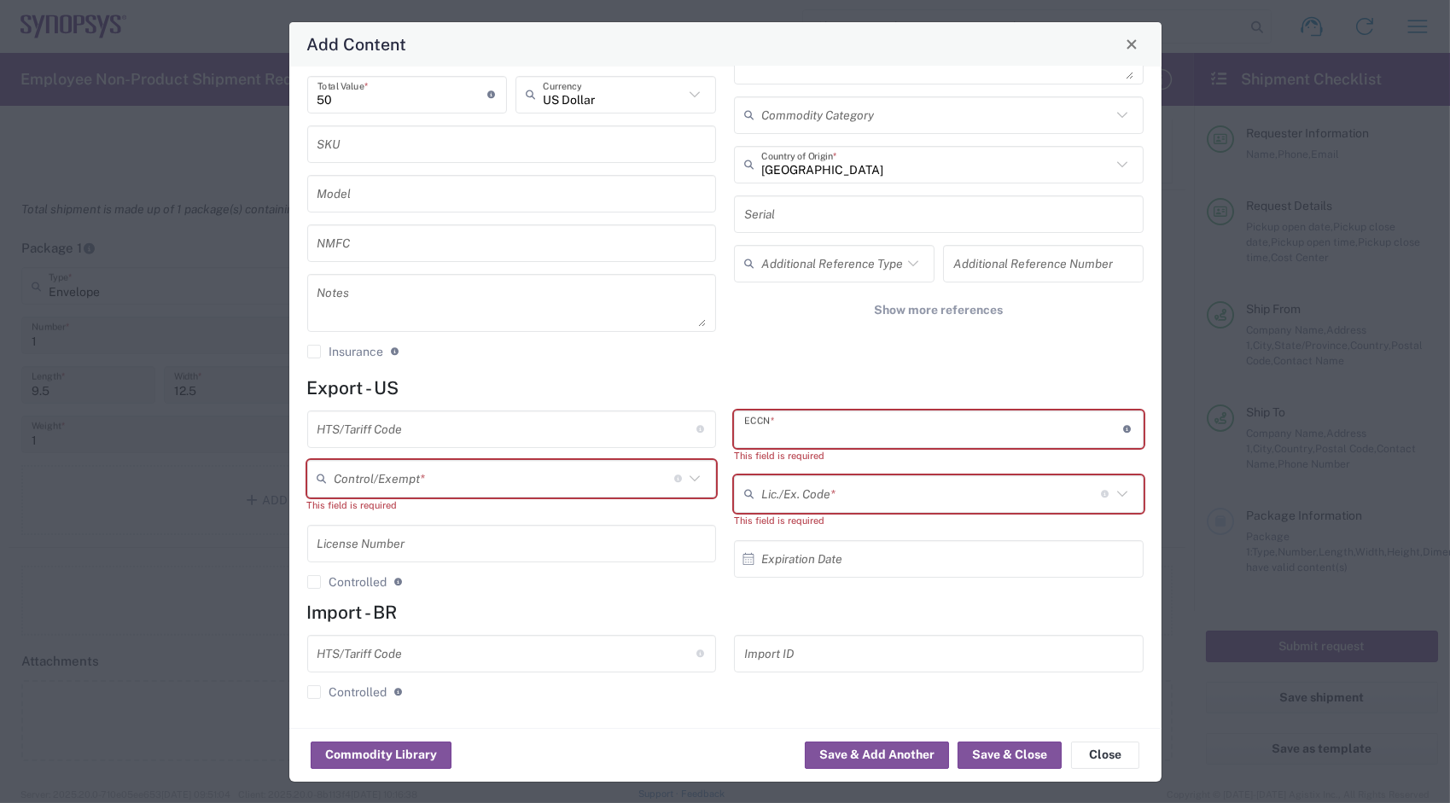
click at [1113, 493] on icon at bounding box center [1122, 494] width 22 height 22
click at [536, 475] on input "text" at bounding box center [505, 479] width 340 height 30
click at [738, 357] on div "No Hazmat * No Lithium batteries Description Commodity Category [GEOGRAPHIC_DAT…" at bounding box center [940, 149] width 428 height 444
